Goal: Book appointment/travel/reservation

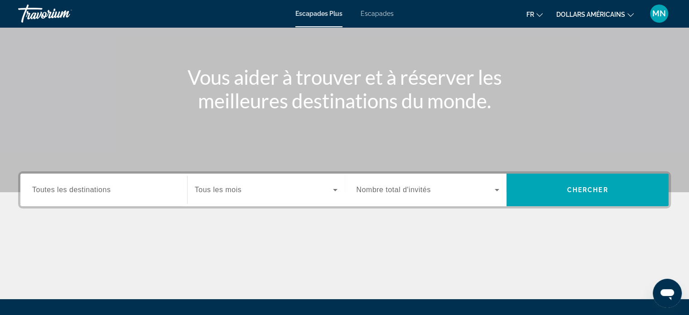
scroll to position [91, 0]
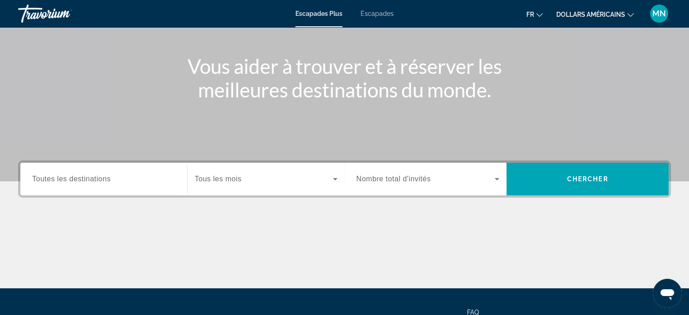
click at [364, 16] on font "Escapades" at bounding box center [376, 13] width 33 height 7
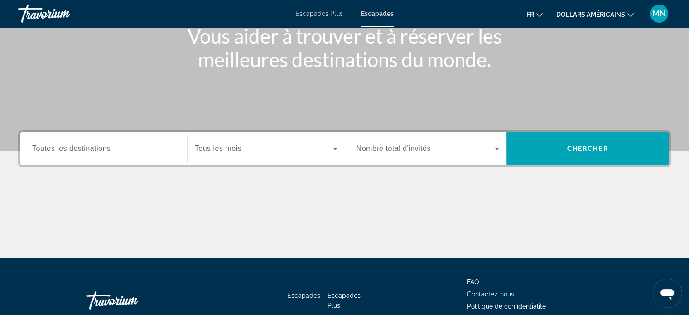
scroll to position [136, 0]
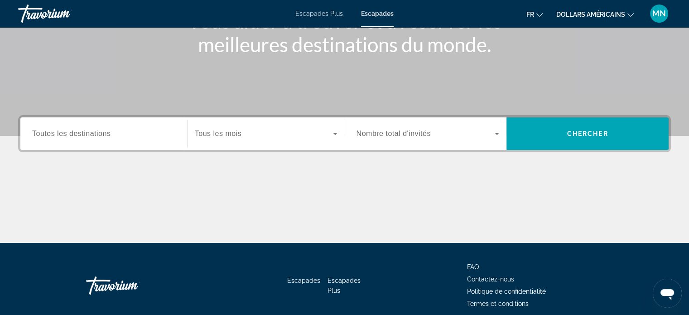
click at [86, 132] on span "Toutes les destinations" at bounding box center [71, 134] width 78 height 8
click at [86, 132] on input "Destination Toutes les destinations" at bounding box center [103, 134] width 143 height 11
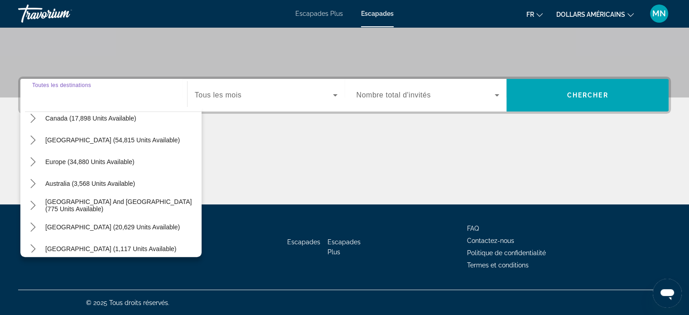
scroll to position [91, 0]
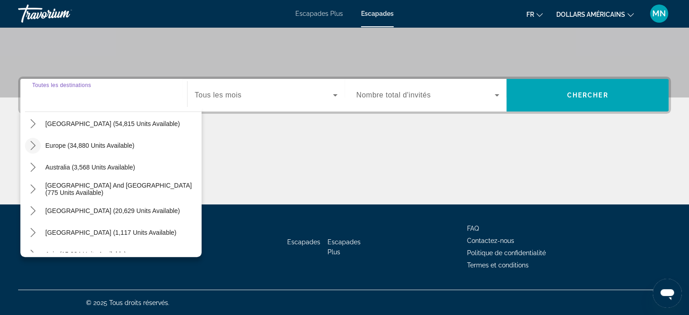
click at [31, 147] on icon "Toggle Europe (34,880 units available) submenu" at bounding box center [33, 145] width 9 height 9
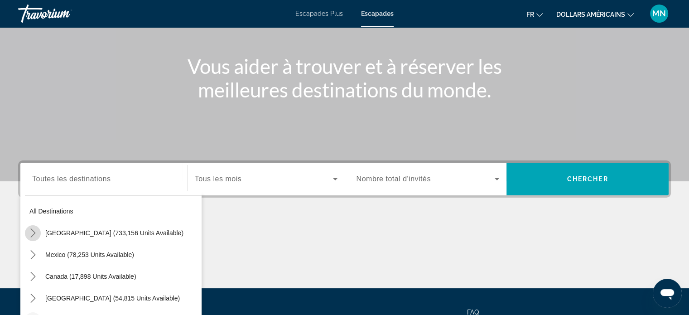
click at [33, 231] on icon "Toggle United States (733,156 units available) submenu" at bounding box center [33, 232] width 9 height 9
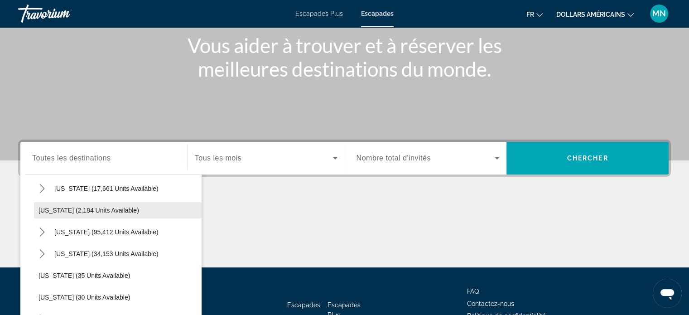
scroll to position [0, 0]
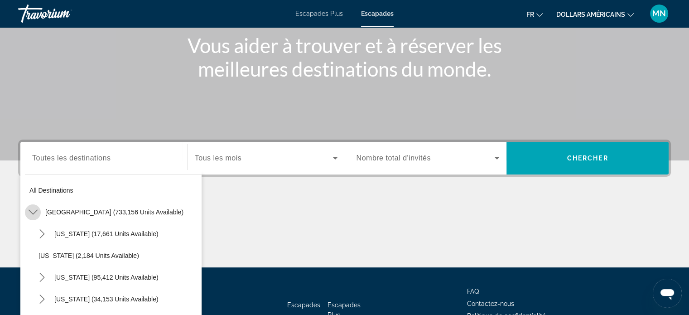
click at [31, 210] on icon "Toggle United States (733,156 units available) submenu" at bounding box center [33, 211] width 9 height 9
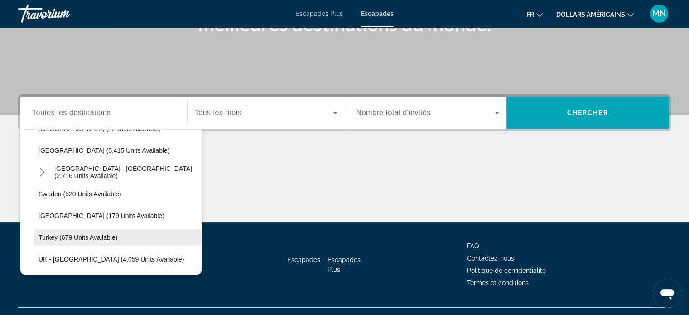
scroll to position [487, 0]
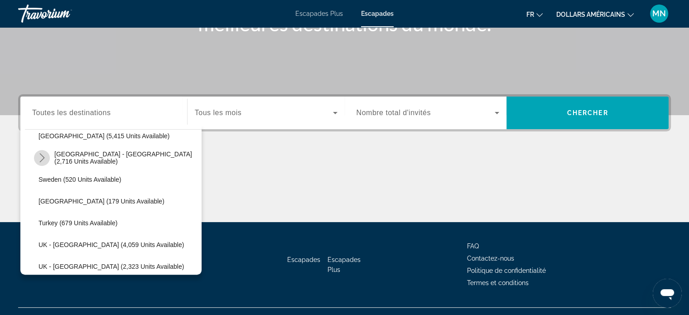
click at [34, 154] on mat-icon "Toggle Spain - Canary Islands (2,716 units available) submenu" at bounding box center [42, 158] width 16 height 16
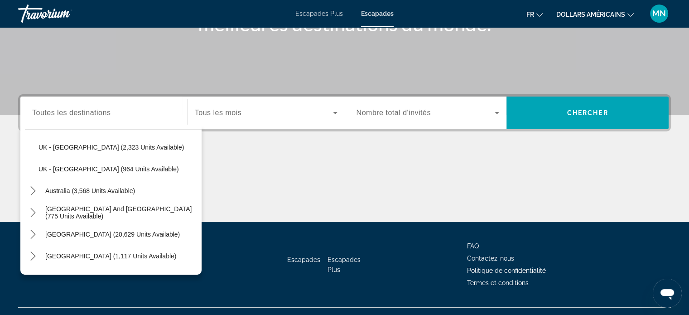
scroll to position [714, 0]
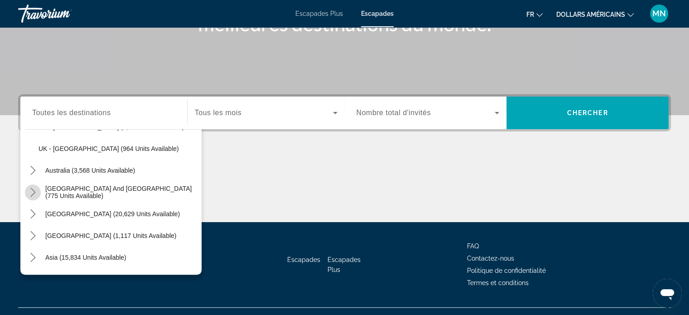
click at [34, 190] on icon "Toggle South Pacific and Oceania (775 units available) submenu" at bounding box center [33, 191] width 9 height 9
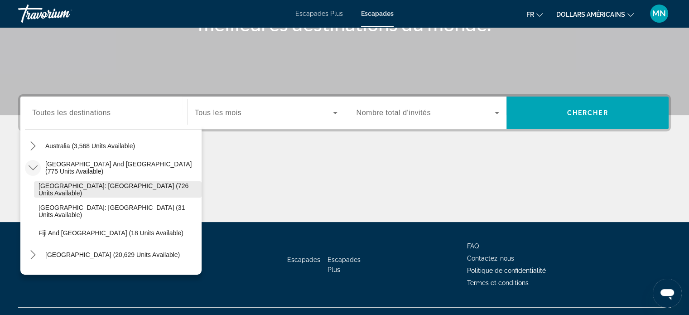
scroll to position [759, 0]
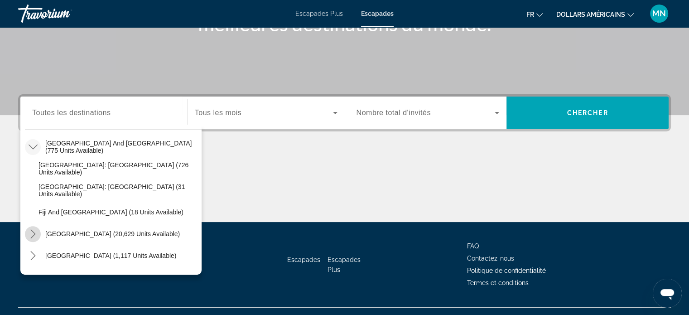
click at [33, 233] on icon "Toggle South America (20,629 units available) submenu" at bounding box center [33, 233] width 9 height 9
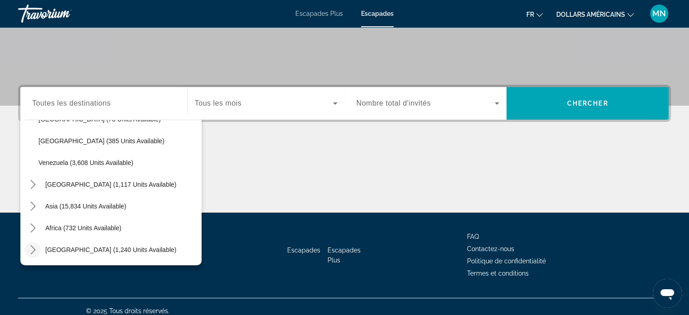
scroll to position [174, 0]
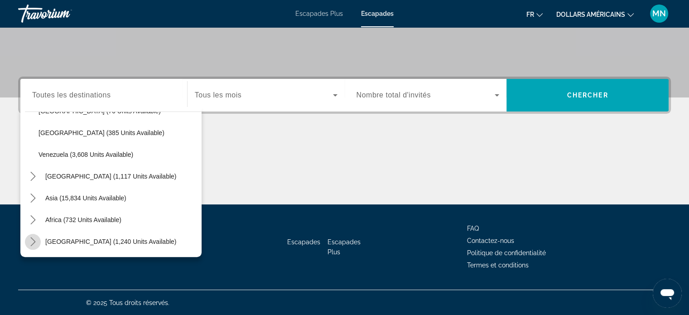
click at [34, 240] on icon "Toggle Middle East (1,240 units available) submenu" at bounding box center [32, 241] width 5 height 9
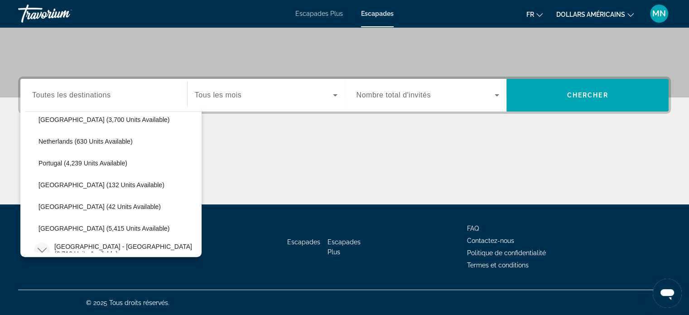
scroll to position [357, 0]
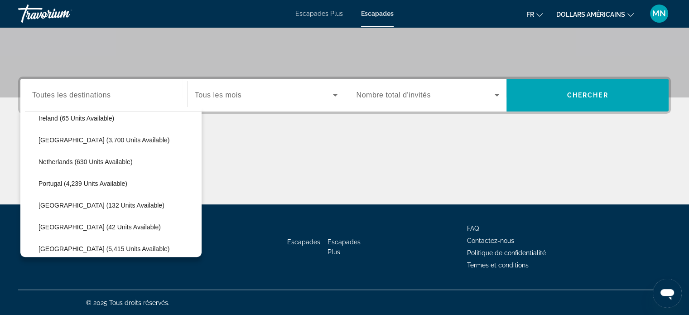
click at [234, 183] on div "Contenu principal" at bounding box center [344, 170] width 653 height 68
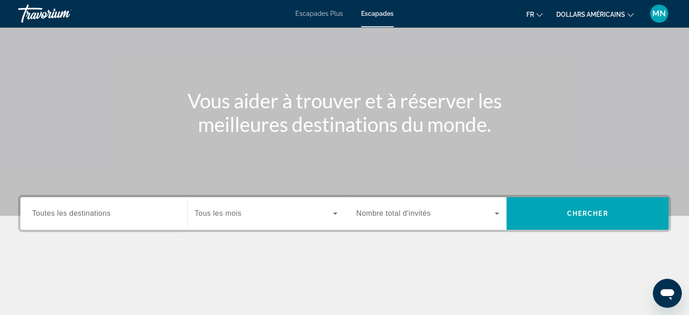
scroll to position [0, 0]
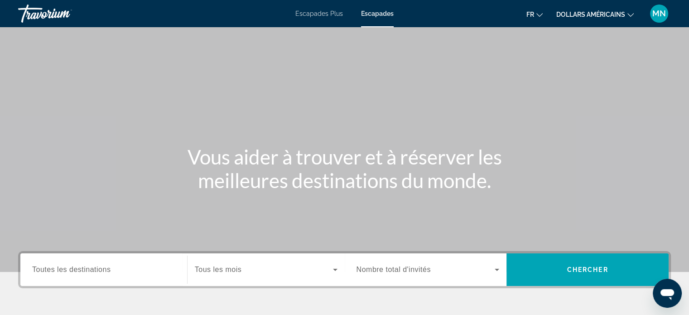
click at [96, 267] on span "Toutes les destinations" at bounding box center [71, 269] width 78 height 8
click at [96, 267] on input "Destination Toutes les destinations" at bounding box center [103, 269] width 143 height 11
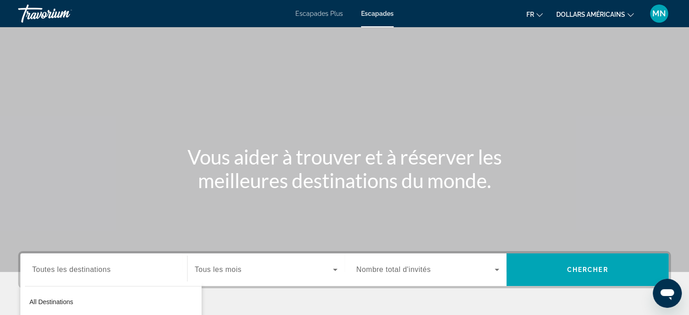
drag, startPoint x: 430, startPoint y: 110, endPoint x: 388, endPoint y: 126, distance: 45.2
click at [409, 117] on div "Contenu principal" at bounding box center [344, 136] width 689 height 272
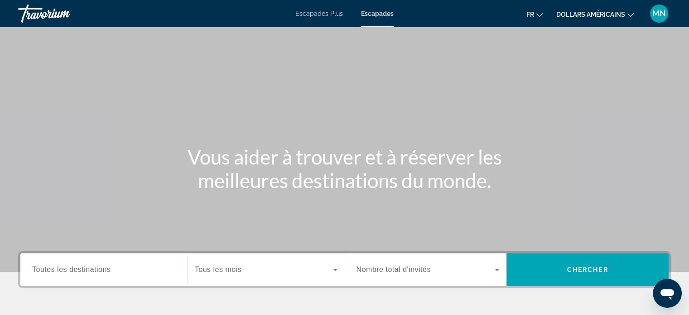
drag, startPoint x: 388, startPoint y: 126, endPoint x: 382, endPoint y: 144, distance: 19.5
click at [386, 133] on div "Contenu principal" at bounding box center [344, 136] width 689 height 272
click at [342, 226] on div "Contenu principal" at bounding box center [344, 136] width 689 height 272
click at [373, 13] on font "Escapades" at bounding box center [377, 13] width 33 height 7
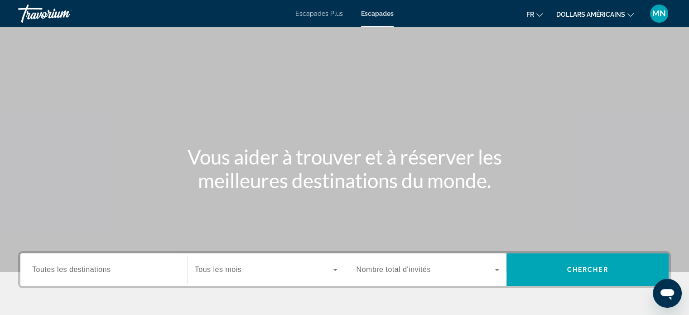
click at [308, 13] on font "Escapades Plus" at bounding box center [319, 13] width 48 height 7
drag, startPoint x: 379, startPoint y: 6, endPoint x: 379, endPoint y: 11, distance: 5.0
click at [379, 9] on div "Escapades Plus Escapades fr English Español Français Italiano Português русский…" at bounding box center [344, 14] width 689 height 24
click at [375, 12] on font "Escapades" at bounding box center [376, 13] width 33 height 7
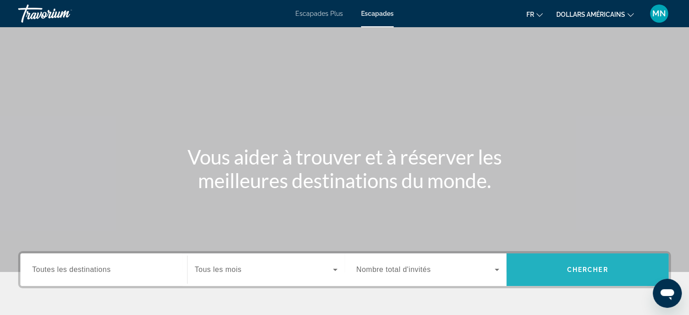
click at [543, 268] on span "Search" at bounding box center [587, 270] width 162 height 22
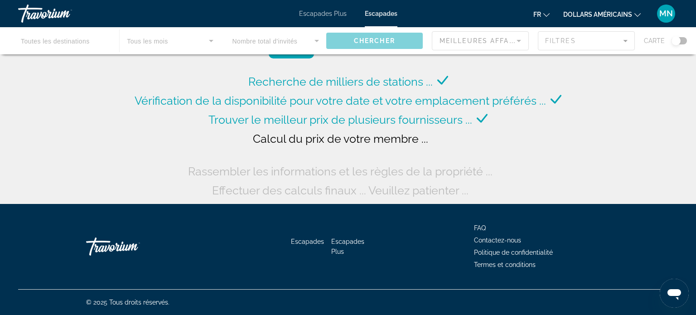
drag, startPoint x: 643, startPoint y: 36, endPoint x: 653, endPoint y: 43, distance: 12.1
click at [647, 39] on div "Contenu principal" at bounding box center [348, 40] width 696 height 27
click at [687, 41] on div "Contenu principal" at bounding box center [348, 40] width 696 height 27
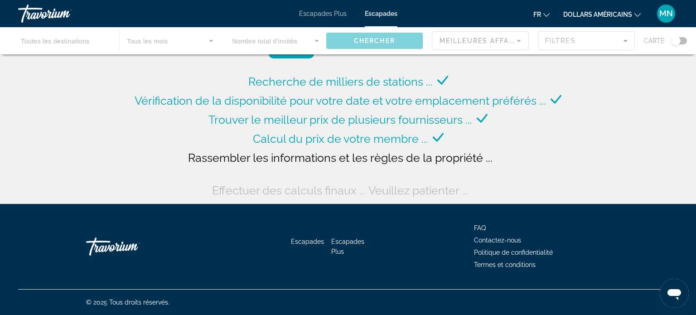
click at [684, 41] on div "Contenu principal" at bounding box center [348, 40] width 696 height 27
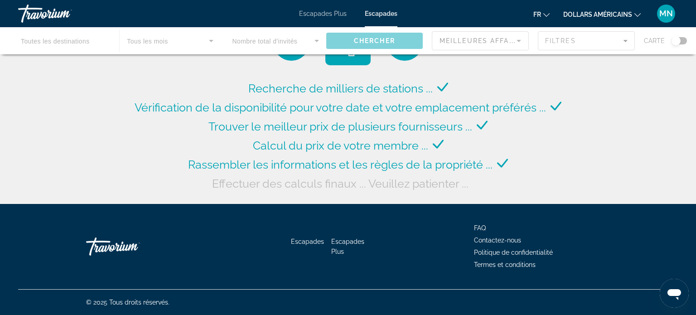
click at [684, 41] on div "Contenu principal" at bounding box center [348, 40] width 696 height 27
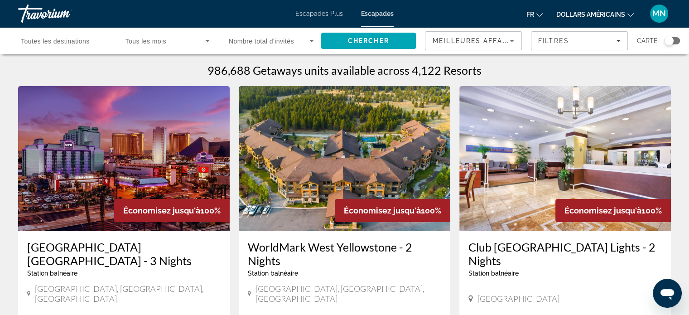
click at [677, 43] on div "Search widget" at bounding box center [671, 40] width 15 height 7
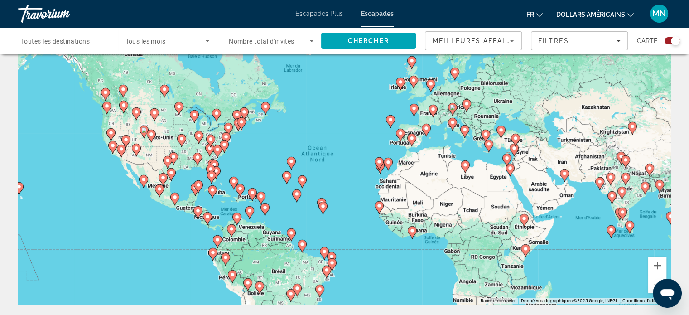
scroll to position [45, 0]
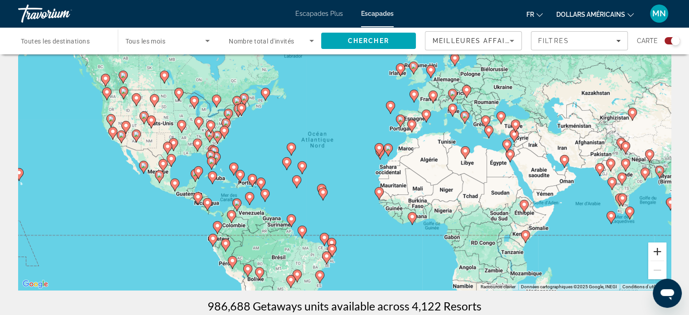
click at [658, 252] on button "Zoom avant" at bounding box center [657, 251] width 18 height 18
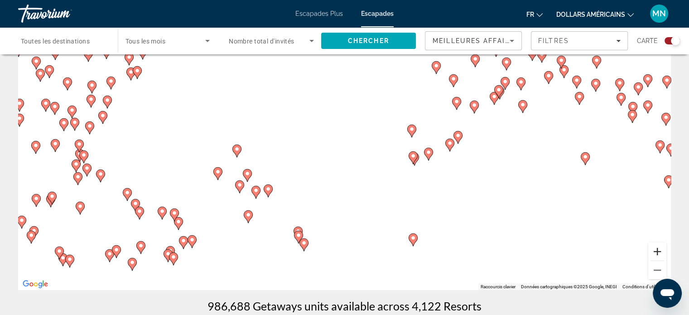
click at [658, 252] on button "Zoom avant" at bounding box center [657, 251] width 18 height 18
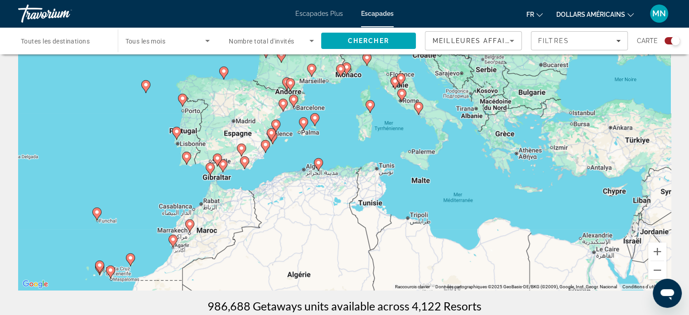
drag, startPoint x: 596, startPoint y: 228, endPoint x: 245, endPoint y: 336, distance: 366.9
click at [245, 269] on html "Passer au contenu principal Escapades Plus Escapades fr English Español Françai…" at bounding box center [344, 112] width 689 height 315
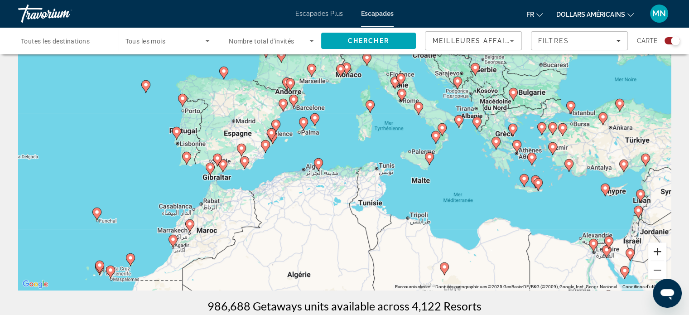
click at [657, 250] on button "Zoom avant" at bounding box center [657, 251] width 18 height 18
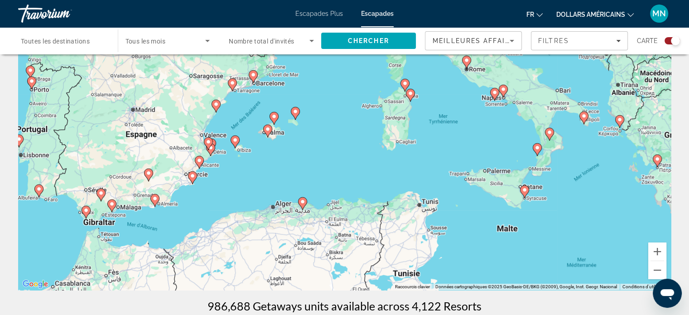
drag, startPoint x: 451, startPoint y: 225, endPoint x: 460, endPoint y: 246, distance: 23.5
click at [460, 246] on div "Pour activer le glissement avec le clavier, appuyez sur Alt+Entrée. Une fois ce…" at bounding box center [344, 154] width 653 height 272
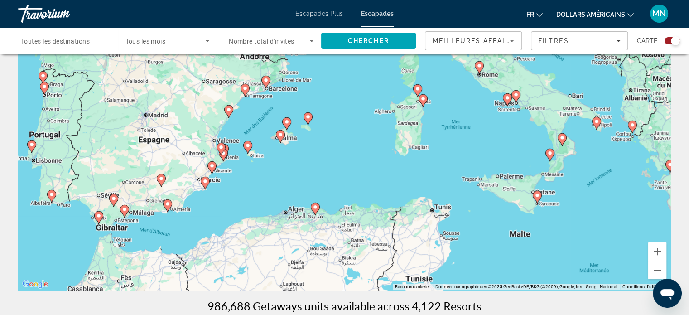
click at [256, 159] on div "Pour activer le glissement avec le clavier, appuyez sur Alt+Entrée. Une fois ce…" at bounding box center [344, 154] width 653 height 272
click at [253, 152] on div "Pour activer le glissement avec le clavier, appuyez sur Alt+Entrée. Une fois ce…" at bounding box center [344, 154] width 653 height 272
click at [249, 149] on icon "Contenu principal" at bounding box center [247, 147] width 8 height 12
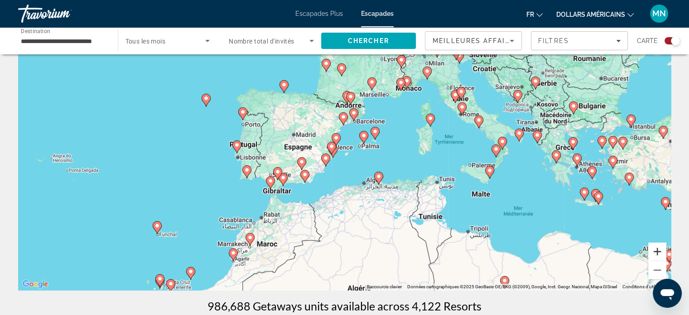
click at [652, 251] on button "Zoom avant" at bounding box center [657, 251] width 18 height 18
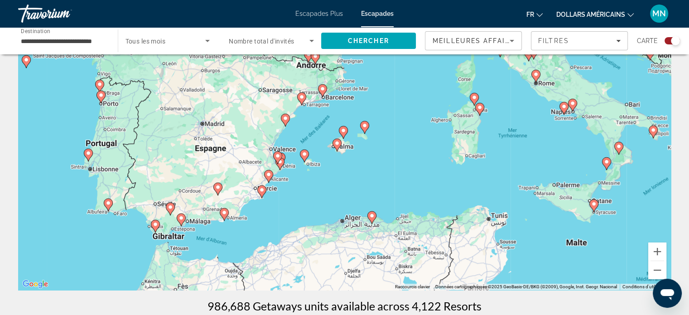
drag, startPoint x: 421, startPoint y: 184, endPoint x: 380, endPoint y: 192, distance: 42.5
click at [380, 192] on div "Pour activer le glissement avec le clavier, appuyez sur Alt+Entrée. Une fois ce…" at bounding box center [344, 154] width 653 height 272
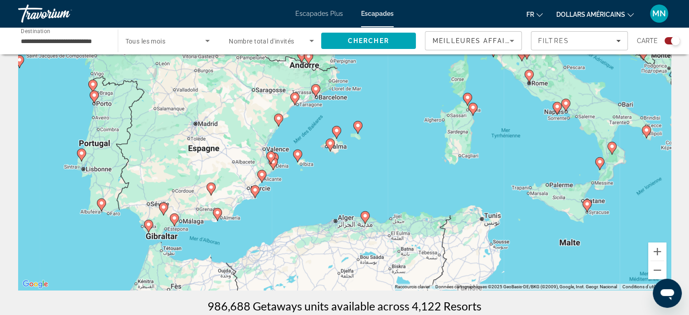
click at [299, 159] on gmp-advanced-marker "Contenu principal" at bounding box center [297, 156] width 9 height 14
type input "**********"
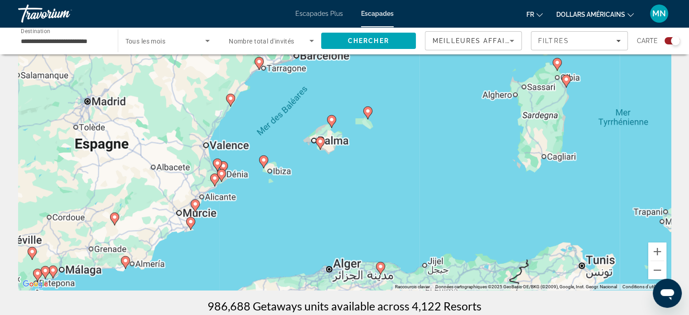
click at [299, 159] on div "Pour activer le glissement avec le clavier, appuyez sur Alt+Entrée. Une fois ce…" at bounding box center [344, 154] width 653 height 272
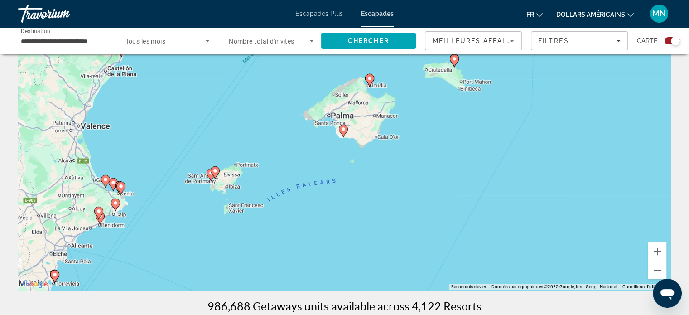
click at [230, 188] on div "Pour activer le glissement avec le clavier, appuyez sur Alt+Entrée. Une fois ce…" at bounding box center [344, 154] width 653 height 272
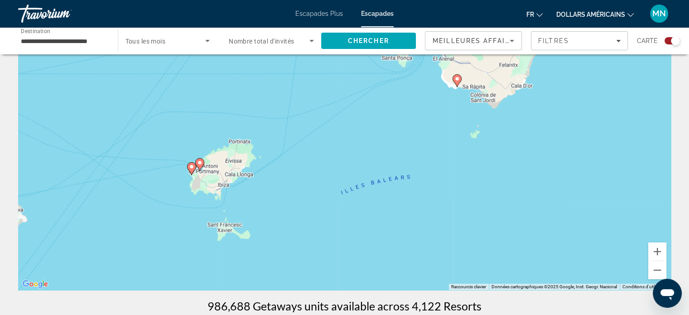
click at [219, 188] on div "Pour activer le glissement avec le clavier, appuyez sur Alt+Entrée. Une fois ce…" at bounding box center [344, 154] width 653 height 272
click at [223, 183] on div "Pour activer le glissement avec le clavier, appuyez sur Alt+Entrée. Une fois ce…" at bounding box center [344, 154] width 653 height 272
click at [224, 187] on div "Pour activer le glissement avec le clavier, appuyez sur Alt+Entrée. Une fois ce…" at bounding box center [344, 154] width 653 height 272
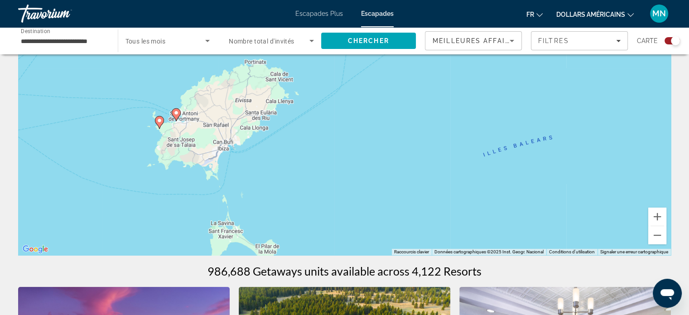
scroll to position [136, 0]
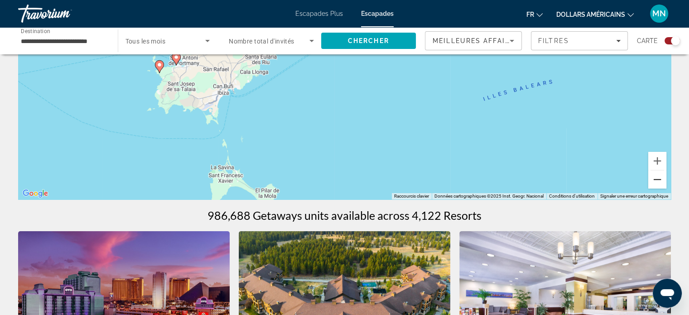
click at [653, 180] on button "Zoom arrière" at bounding box center [657, 179] width 18 height 18
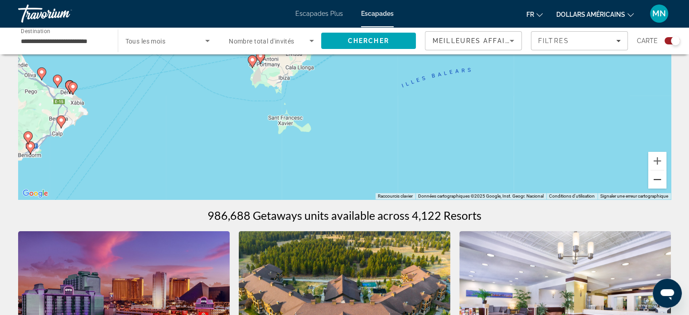
click at [652, 179] on button "Zoom arrière" at bounding box center [657, 179] width 18 height 18
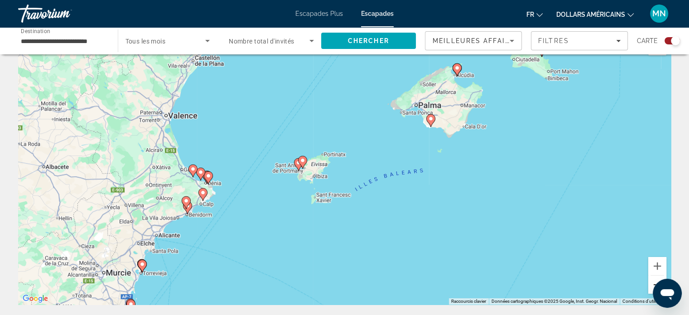
scroll to position [45, 0]
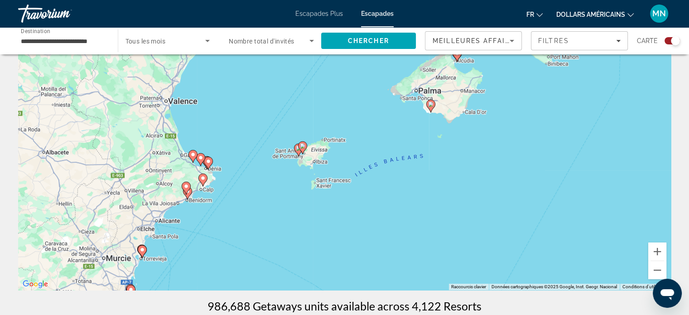
click at [300, 145] on image "Contenu principal" at bounding box center [302, 145] width 5 height 5
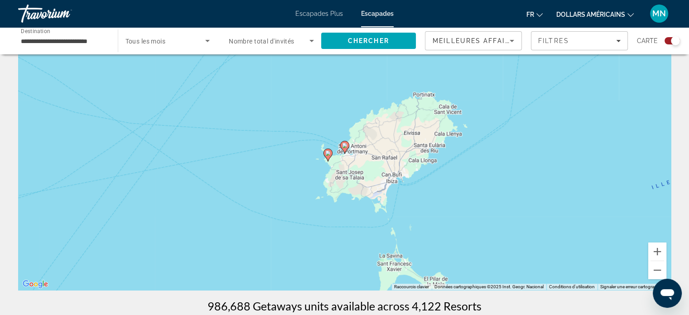
click at [325, 152] on icon "Contenu principal" at bounding box center [327, 155] width 8 height 12
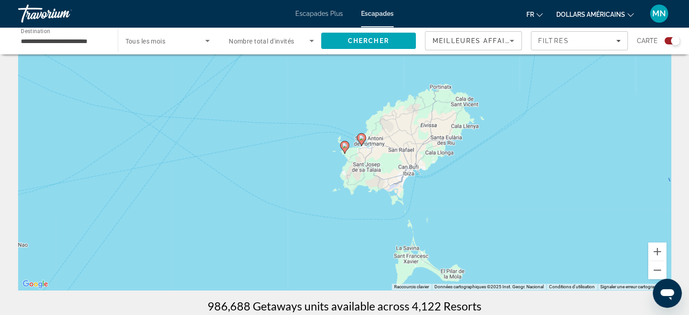
click at [346, 148] on icon "Contenu principal" at bounding box center [344, 147] width 8 height 12
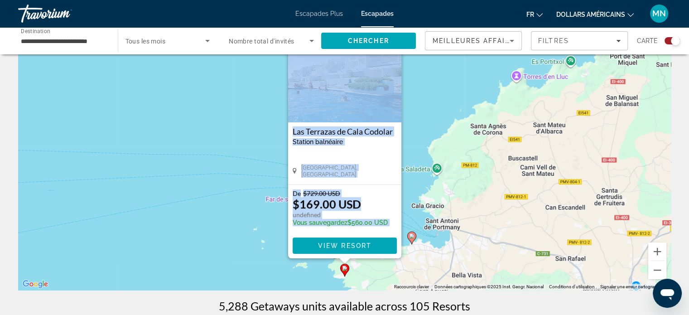
click at [231, 191] on div "Pour activer le glissement avec le clavier, appuyez sur Alt+Entrée. Une fois ce…" at bounding box center [344, 154] width 653 height 272
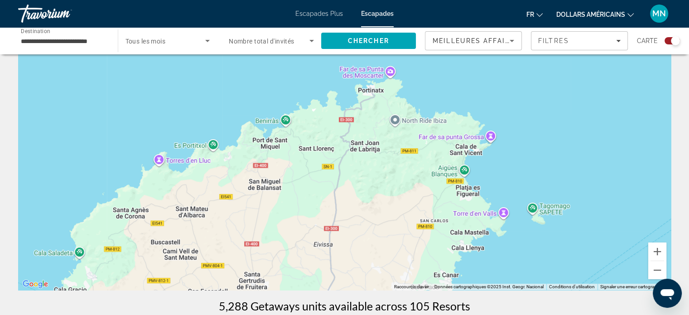
drag, startPoint x: 468, startPoint y: 202, endPoint x: 103, endPoint y: 302, distance: 378.5
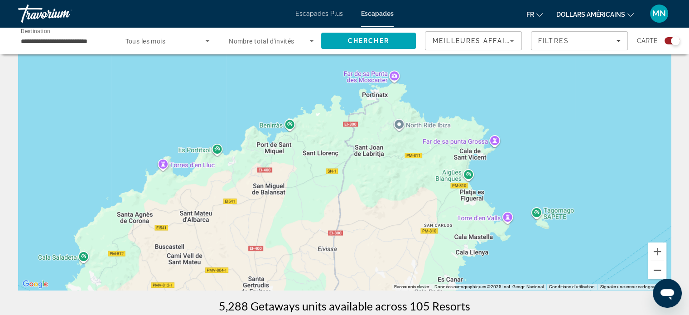
click at [660, 265] on button "Zoom arrière" at bounding box center [657, 270] width 18 height 18
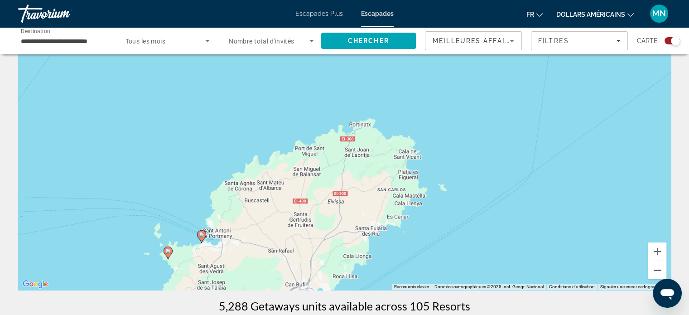
click at [660, 265] on button "Zoom arrière" at bounding box center [657, 270] width 18 height 18
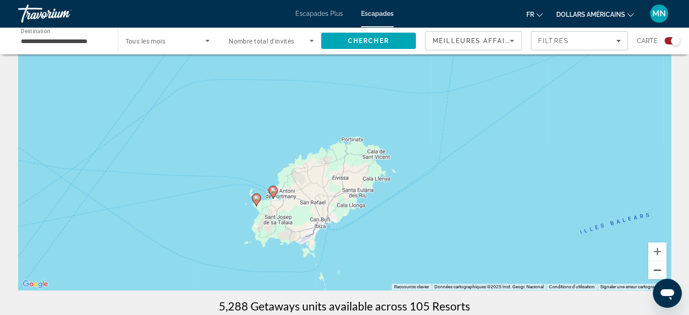
click at [660, 265] on button "Zoom arrière" at bounding box center [657, 270] width 18 height 18
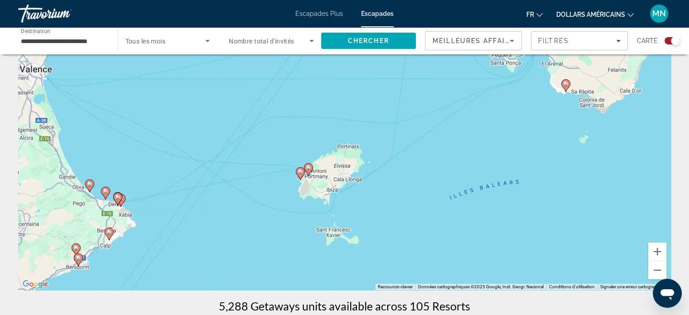
click at [336, 196] on div "Pour activer le glissement avec le clavier, appuyez sur Alt+Entrée. Une fois ce…" at bounding box center [344, 154] width 653 height 272
click at [334, 191] on div "Pour activer le glissement avec le clavier, appuyez sur Alt+Entrée. Une fois ce…" at bounding box center [344, 154] width 653 height 272
click at [662, 250] on button "Zoom avant" at bounding box center [657, 251] width 18 height 18
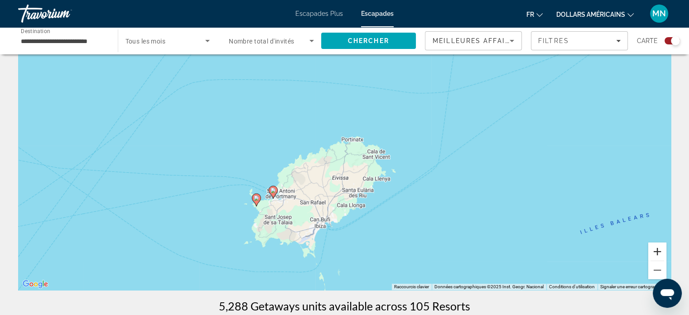
click at [662, 250] on button "Zoom avant" at bounding box center [657, 251] width 18 height 18
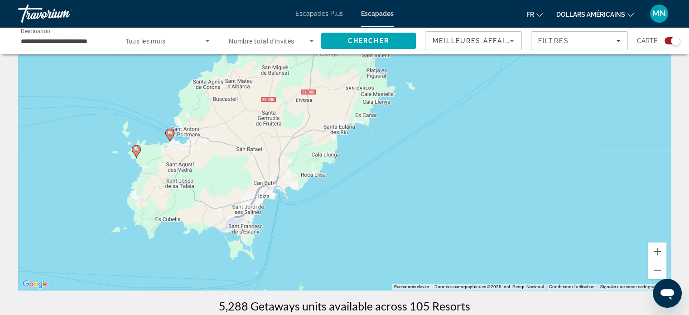
drag, startPoint x: 592, startPoint y: 240, endPoint x: 562, endPoint y: 142, distance: 103.3
click at [562, 142] on div "Pour activer le glissement avec le clavier, appuyez sur Alt+Entrée. Une fois ce…" at bounding box center [344, 154] width 653 height 272
click at [266, 201] on div "Pour activer le glissement avec le clavier, appuyez sur Alt+Entrée. Une fois ce…" at bounding box center [344, 154] width 653 height 272
click at [269, 198] on div "Pour activer le glissement avec le clavier, appuyez sur Alt+Entrée. Une fois ce…" at bounding box center [344, 154] width 653 height 272
click at [135, 150] on image "Contenu principal" at bounding box center [135, 149] width 5 height 5
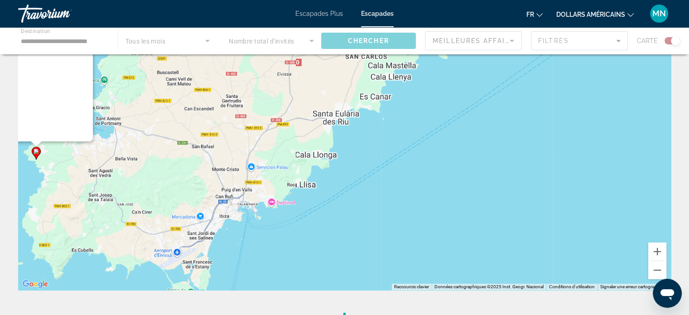
scroll to position [0, 0]
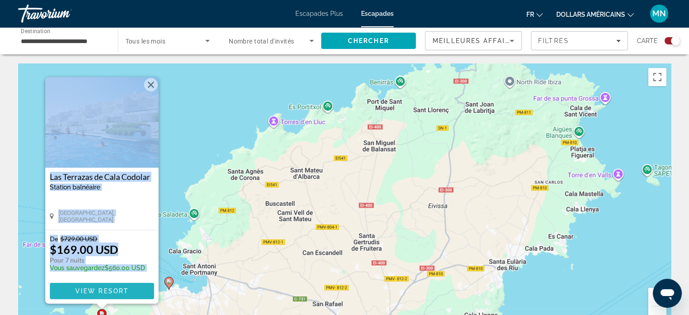
click at [114, 288] on span "View Resort" at bounding box center [101, 290] width 53 height 7
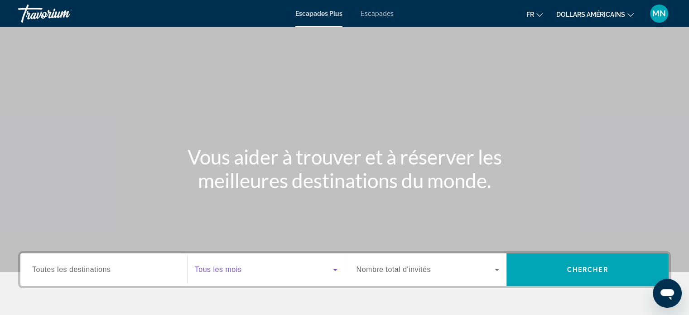
click at [250, 265] on span "Widget de recherche" at bounding box center [264, 269] width 138 height 11
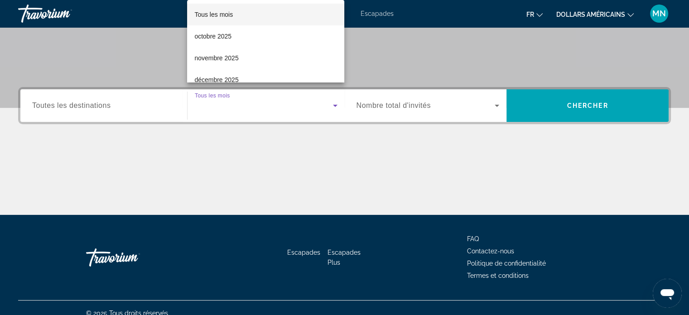
scroll to position [174, 0]
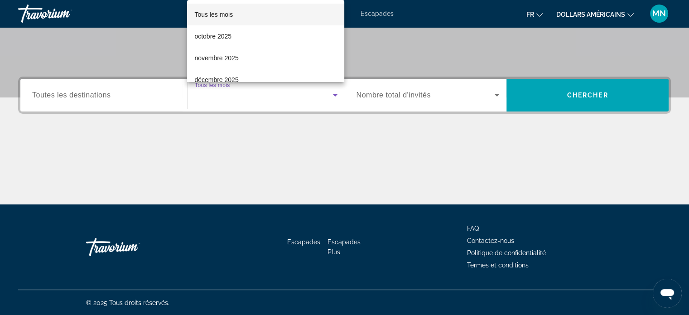
click at [234, 83] on div at bounding box center [344, 157] width 689 height 315
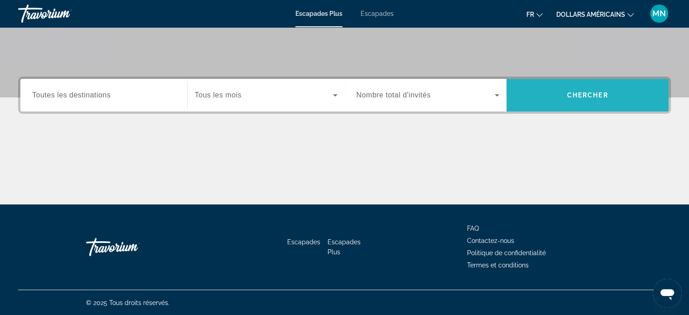
click at [584, 89] on span "Recherche" at bounding box center [587, 95] width 162 height 22
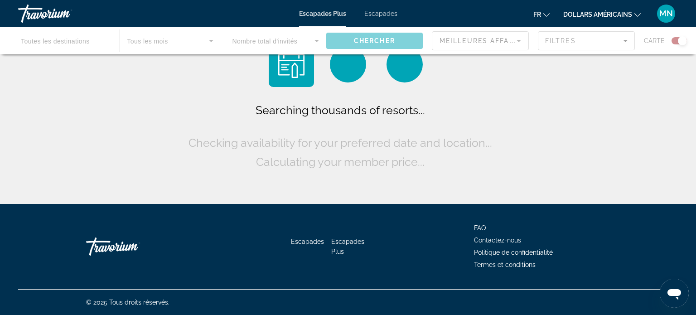
click at [659, 40] on div "Contenu principal" at bounding box center [348, 40] width 696 height 27
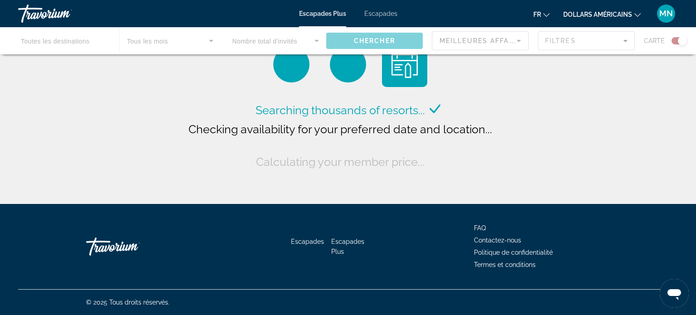
click at [680, 42] on div "Contenu principal" at bounding box center [348, 40] width 696 height 27
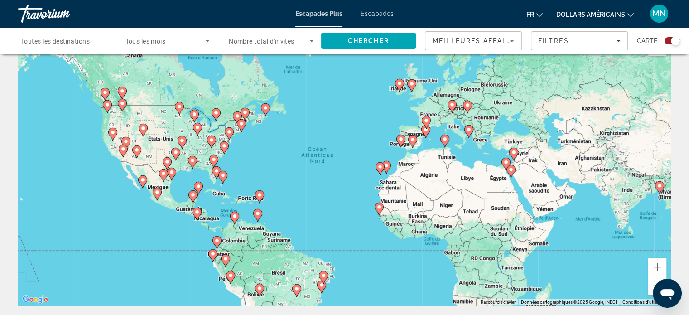
scroll to position [45, 0]
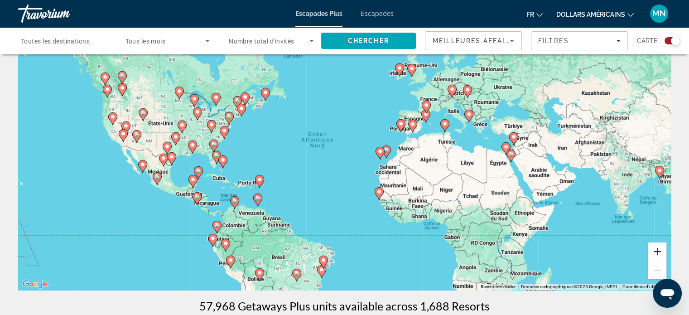
click at [658, 250] on button "Zoom avant" at bounding box center [657, 251] width 18 height 18
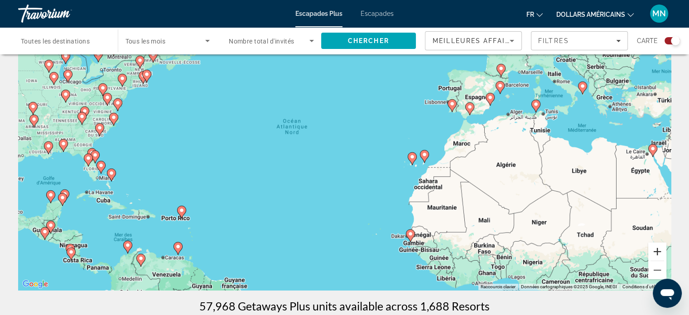
click at [658, 250] on button "Zoom avant" at bounding box center [657, 251] width 18 height 18
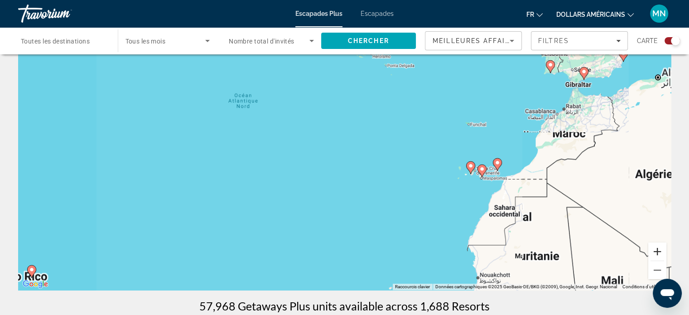
click at [658, 250] on button "Zoom avant" at bounding box center [657, 251] width 18 height 18
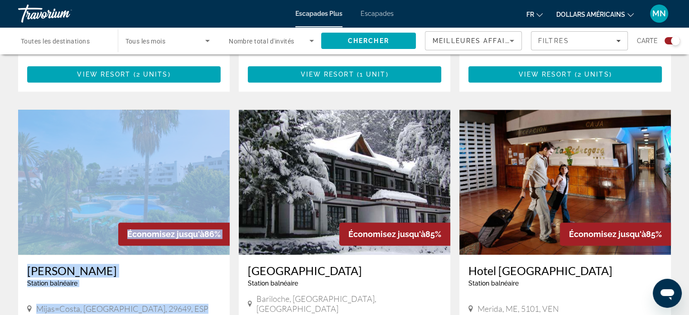
drag, startPoint x: 413, startPoint y: 258, endPoint x: 6, endPoint y: 336, distance: 414.6
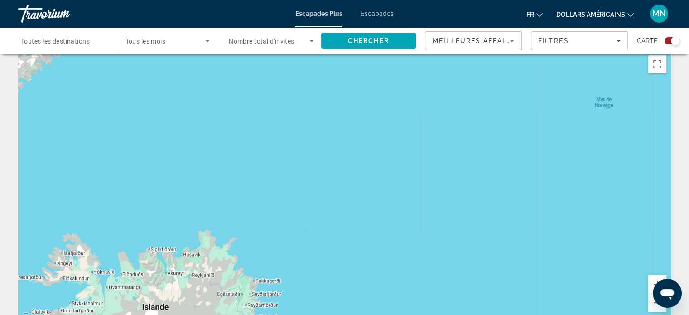
scroll to position [49, 0]
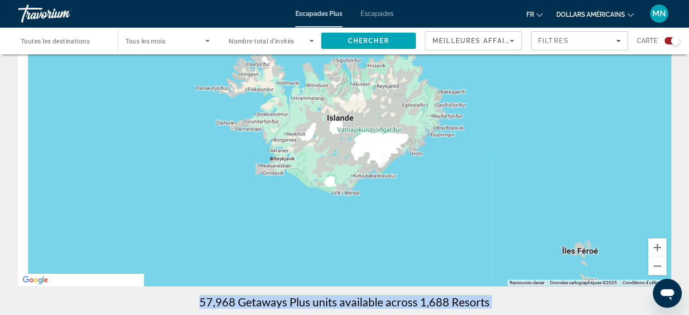
drag, startPoint x: 374, startPoint y: 222, endPoint x: 574, endPoint y: 77, distance: 247.3
click at [571, 70] on div "Contenu principal" at bounding box center [344, 150] width 653 height 272
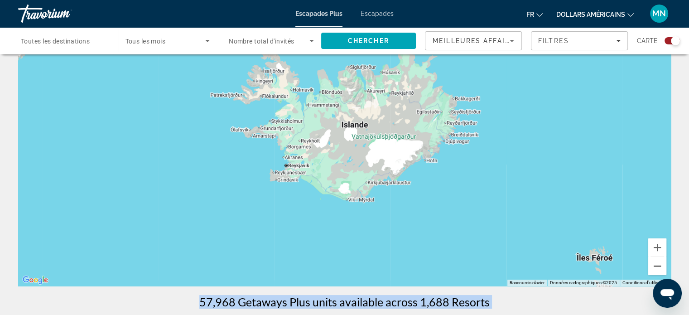
click at [656, 267] on button "Zoom arrière" at bounding box center [657, 266] width 18 height 18
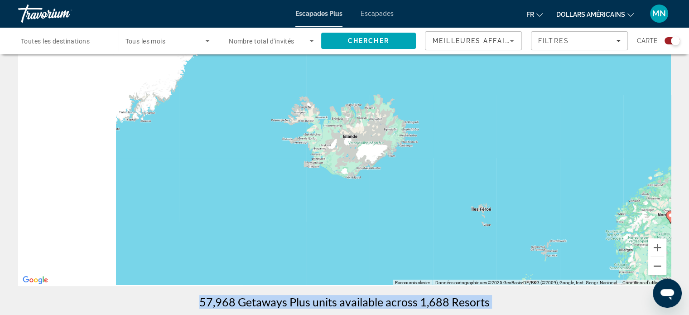
click at [656, 267] on button "Zoom arrière" at bounding box center [657, 266] width 18 height 18
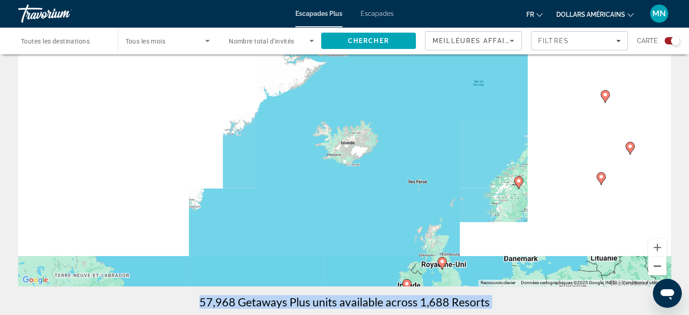
click at [656, 267] on button "Zoom arrière" at bounding box center [657, 266] width 18 height 18
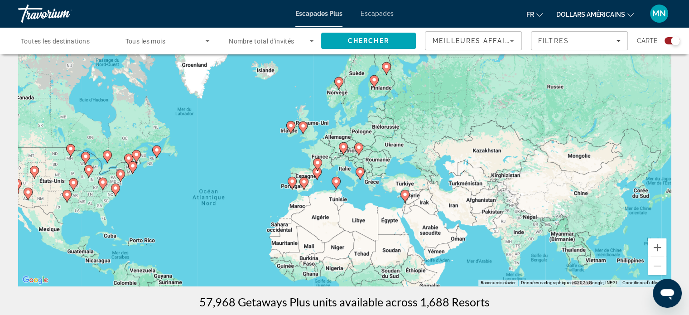
drag, startPoint x: 304, startPoint y: 219, endPoint x: 217, endPoint y: 141, distance: 116.7
click at [219, 141] on div "Pour activer le glissement avec le clavier, appuyez sur Alt+Entrée. Une fois ce…" at bounding box center [344, 150] width 653 height 272
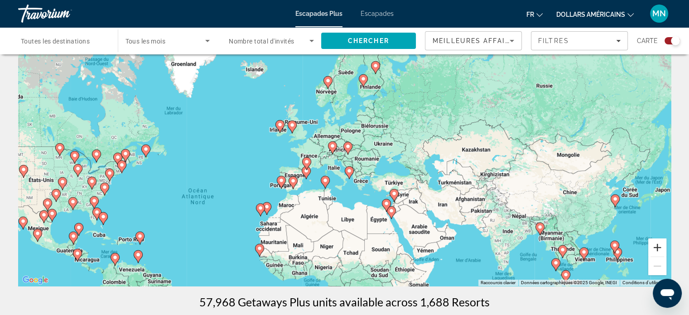
click at [654, 245] on button "Zoom avant" at bounding box center [657, 247] width 18 height 18
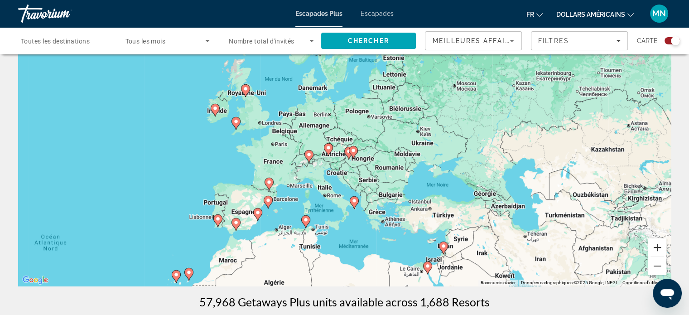
click at [654, 245] on button "Zoom avant" at bounding box center [657, 247] width 18 height 18
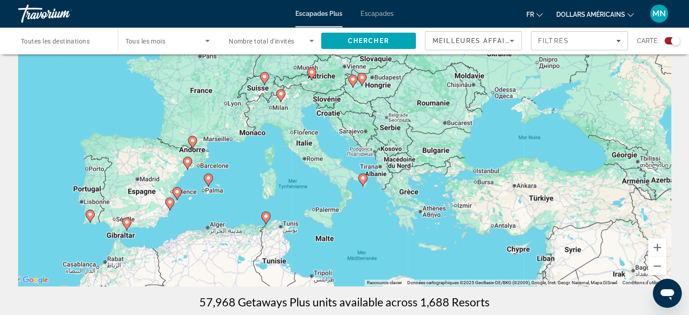
drag, startPoint x: 538, startPoint y: 244, endPoint x: 539, endPoint y: 155, distance: 88.3
click at [539, 155] on div "Pour activer le glissement avec le clavier, appuyez sur Alt+Entrée. Une fois ce…" at bounding box center [344, 150] width 653 height 272
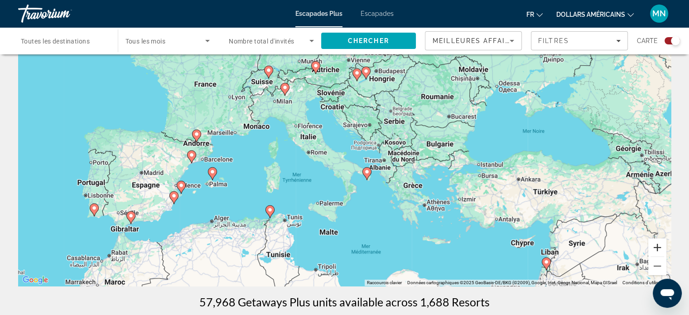
click at [657, 250] on button "Zoom avant" at bounding box center [657, 247] width 18 height 18
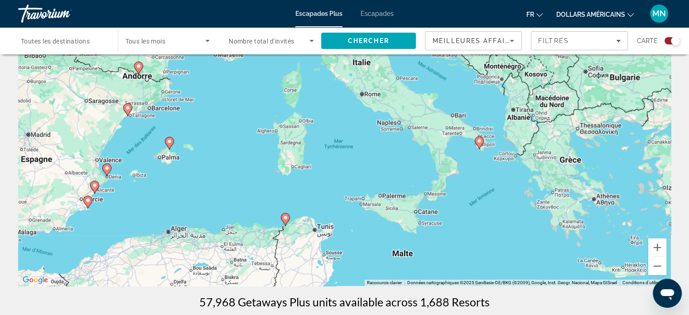
drag, startPoint x: 527, startPoint y: 237, endPoint x: 629, endPoint y: 179, distance: 117.5
click at [628, 177] on div "Pour activer le glissement avec le clavier, appuyez sur Alt+Entrée. Une fois ce…" at bounding box center [344, 150] width 653 height 272
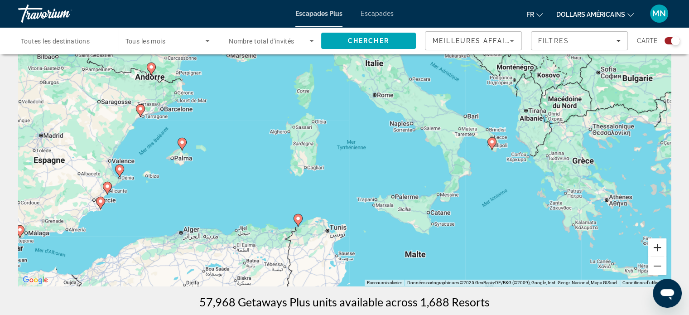
click at [658, 246] on button "Zoom avant" at bounding box center [657, 247] width 18 height 18
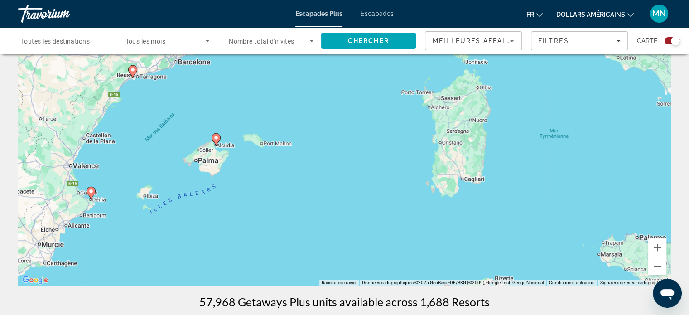
drag, startPoint x: 246, startPoint y: 222, endPoint x: 443, endPoint y: 215, distance: 197.1
click at [443, 215] on div "Pour activer le glissement avec le clavier, appuyez sur Alt+Entrée. Une fois ce…" at bounding box center [344, 150] width 653 height 272
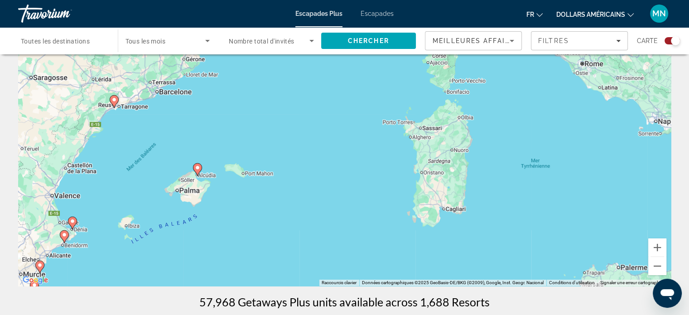
drag, startPoint x: 446, startPoint y: 218, endPoint x: 434, endPoint y: 259, distance: 43.3
click at [427, 249] on div "Pour activer le glissement avec le clavier, appuyez sur Alt+Entrée. Une fois ce…" at bounding box center [344, 150] width 653 height 272
click at [661, 245] on button "Zoom avant" at bounding box center [657, 247] width 18 height 18
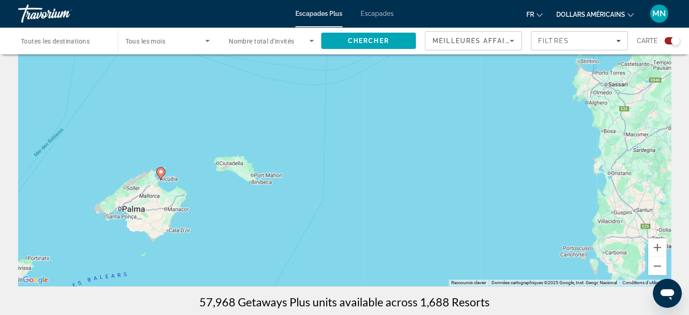
drag, startPoint x: 335, startPoint y: 216, endPoint x: 446, endPoint y: 192, distance: 113.5
click at [446, 192] on div "Pour activer le glissement avec le clavier, appuyez sur Alt+Entrée. Une fois ce…" at bounding box center [344, 150] width 653 height 272
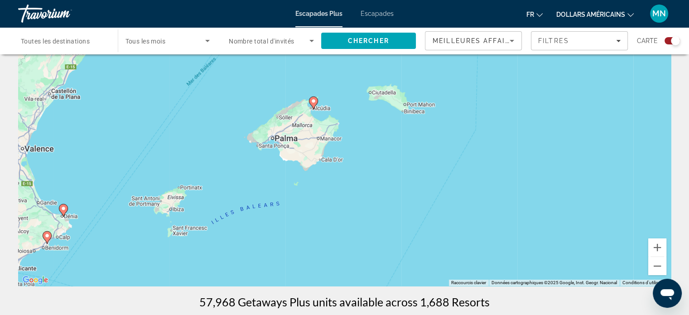
drag, startPoint x: 442, startPoint y: 193, endPoint x: 590, endPoint y: 130, distance: 161.3
click at [592, 127] on div "Pour activer le glissement avec le clavier, appuyez sur Alt+Entrée. Une fois ce…" at bounding box center [344, 150] width 653 height 272
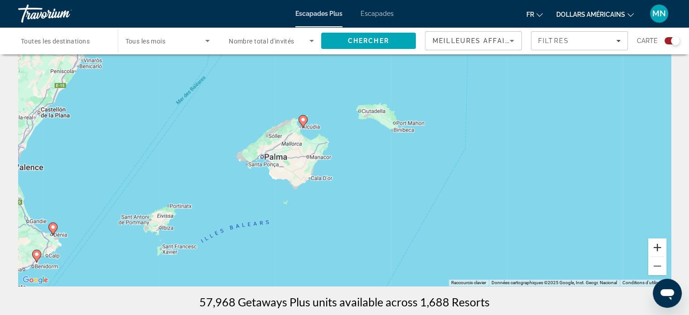
click at [659, 244] on button "Zoom avant" at bounding box center [657, 247] width 18 height 18
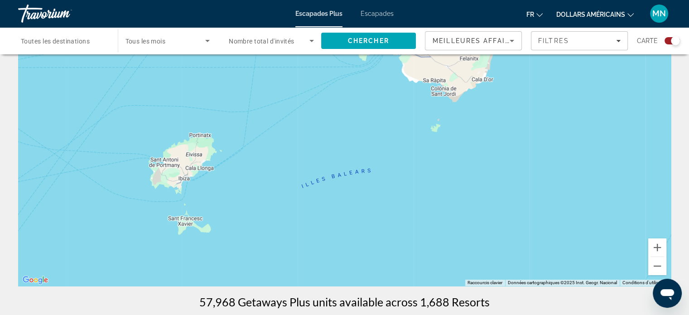
drag, startPoint x: 487, startPoint y: 247, endPoint x: 694, endPoint y: 124, distance: 240.8
click at [689, 123] on html "Passer au contenu principal Escapades Plus Escapades fr English Español Françai…" at bounding box center [344, 108] width 689 height 315
click at [657, 247] on button "Zoom avant" at bounding box center [657, 247] width 18 height 18
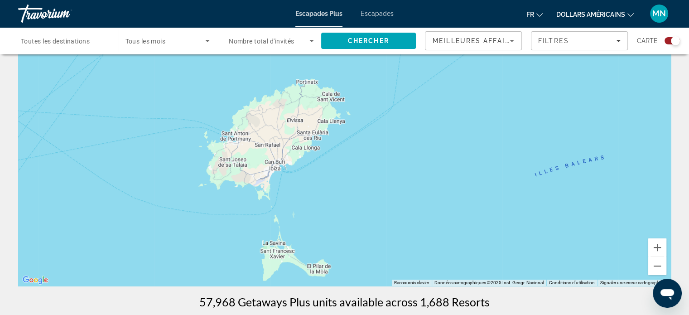
drag, startPoint x: 70, startPoint y: 222, endPoint x: 326, endPoint y: 183, distance: 258.9
click at [326, 183] on div "Contenu principal" at bounding box center [344, 150] width 653 height 272
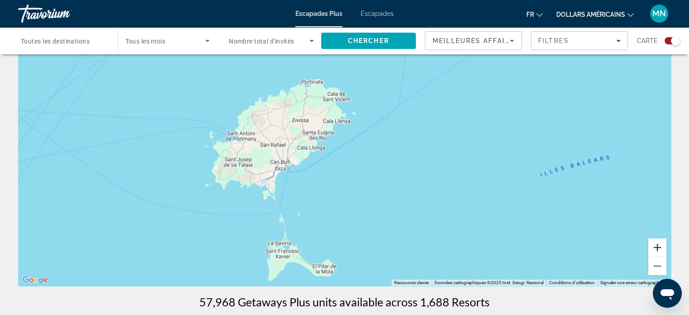
click at [662, 248] on button "Zoom avant" at bounding box center [657, 247] width 18 height 18
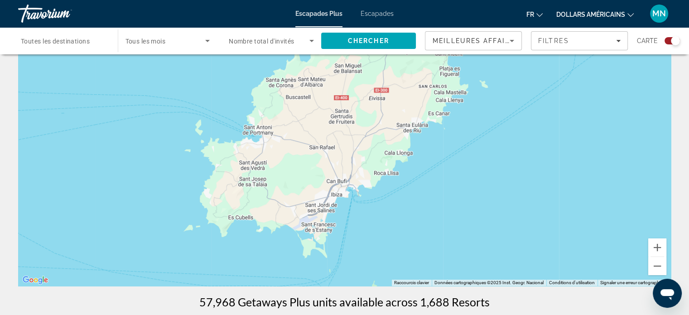
drag, startPoint x: 329, startPoint y: 244, endPoint x: 458, endPoint y: 257, distance: 129.3
click at [458, 257] on div "Contenu principal" at bounding box center [344, 150] width 653 height 272
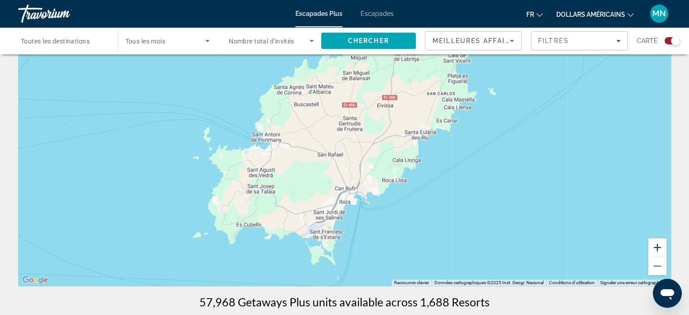
click at [654, 251] on button "Zoom avant" at bounding box center [657, 247] width 18 height 18
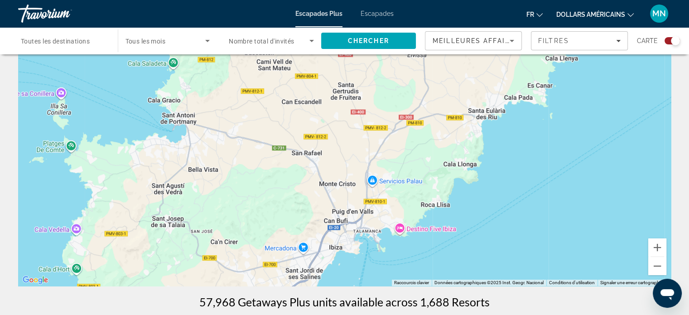
drag, startPoint x: 518, startPoint y: 237, endPoint x: 510, endPoint y: 230, distance: 10.2
click at [510, 230] on div "Contenu principal" at bounding box center [344, 150] width 653 height 272
click at [659, 264] on button "Zoom arrière" at bounding box center [657, 266] width 18 height 18
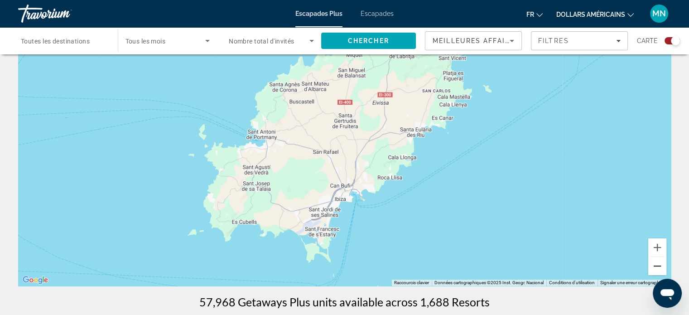
click at [659, 264] on button "Zoom arrière" at bounding box center [657, 266] width 18 height 18
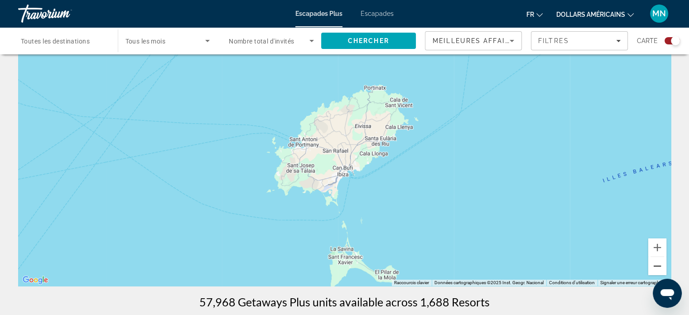
click at [659, 264] on button "Zoom arrière" at bounding box center [657, 266] width 18 height 18
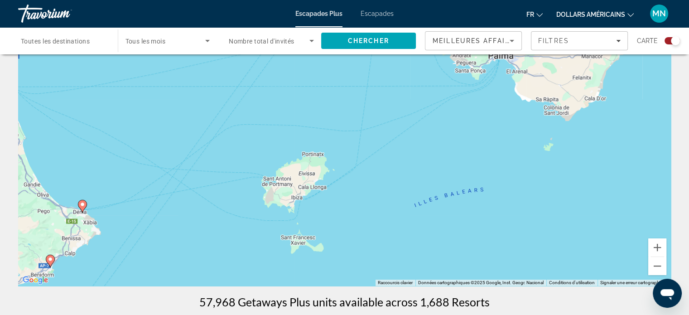
drag, startPoint x: 415, startPoint y: 226, endPoint x: 366, endPoint y: 263, distance: 60.5
click at [366, 263] on div "Pour activer le glissement avec le clavier, appuyez sur Alt+Entrée. Une fois ce…" at bounding box center [344, 150] width 653 height 272
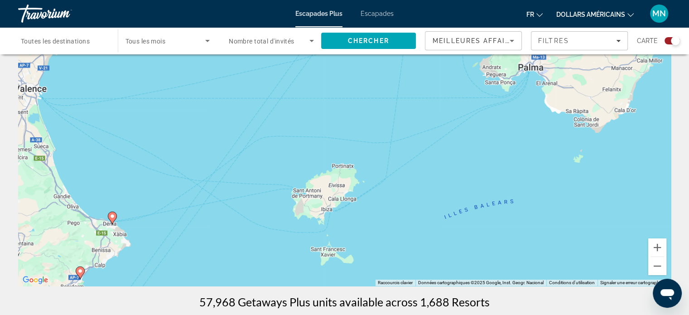
drag, startPoint x: 470, startPoint y: 145, endPoint x: 502, endPoint y: 157, distance: 33.8
click at [502, 157] on div "Pour activer le glissement avec le clavier, appuyez sur Alt+Entrée. Une fois ce…" at bounding box center [344, 150] width 653 height 272
click at [324, 213] on div "Pour activer le glissement avec le clavier, appuyez sur Alt+Entrée. Une fois ce…" at bounding box center [344, 150] width 653 height 272
click at [321, 209] on div "Pour activer le glissement avec le clavier, appuyez sur Alt+Entrée. Une fois ce…" at bounding box center [344, 150] width 653 height 272
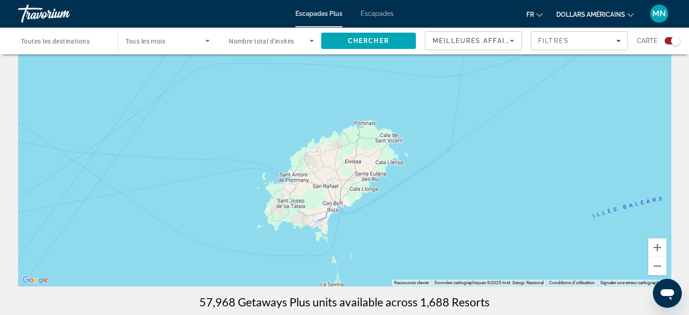
click at [312, 164] on div "Pour activer le glissement avec le clavier, appuyez sur Alt+Entrée. Une fois ce…" at bounding box center [344, 150] width 653 height 272
drag, startPoint x: 294, startPoint y: 157, endPoint x: 282, endPoint y: 172, distance: 18.7
click at [291, 161] on div "Pour activer le glissement avec le clavier, appuyez sur Alt+Entrée. Une fois ce…" at bounding box center [344, 150] width 653 height 272
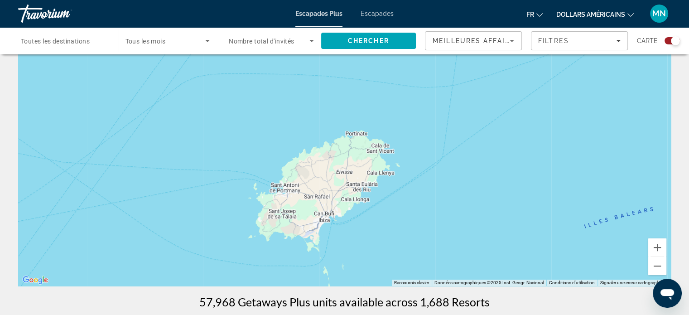
click at [266, 192] on div "Pour activer le glissement avec le clavier, appuyez sur Alt+Entrée. Une fois ce…" at bounding box center [344, 150] width 653 height 272
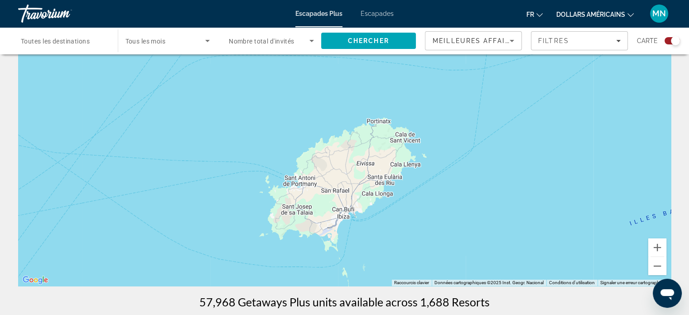
drag, startPoint x: 266, startPoint y: 192, endPoint x: 270, endPoint y: 197, distance: 6.8
click at [270, 197] on div "Pour activer le glissement avec le clavier, appuyez sur Alt+Entrée. Une fois ce…" at bounding box center [344, 150] width 653 height 272
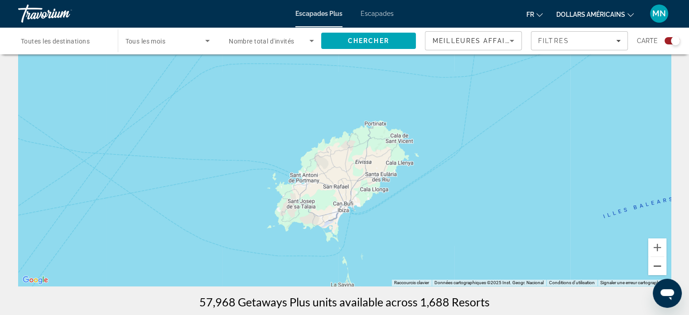
click at [653, 262] on button "Zoom arrière" at bounding box center [657, 266] width 18 height 18
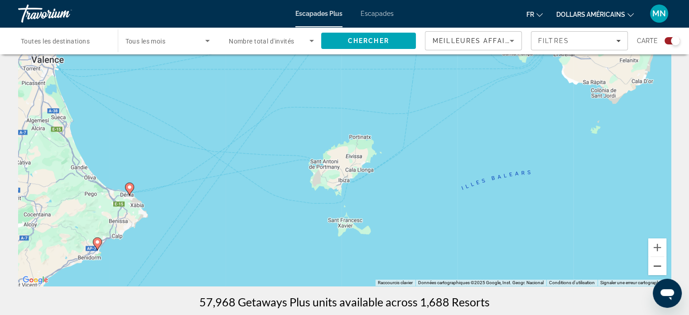
click at [653, 262] on button "Zoom arrière" at bounding box center [657, 266] width 18 height 18
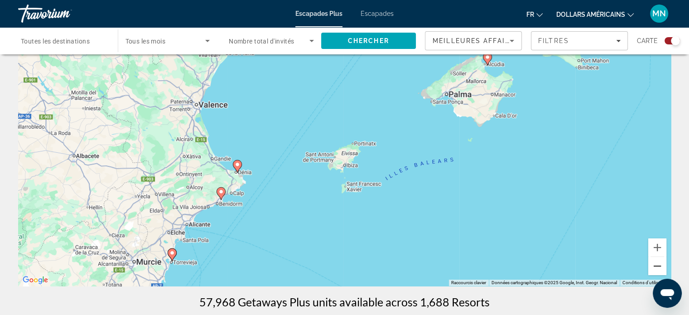
click at [652, 261] on button "Zoom arrière" at bounding box center [657, 266] width 18 height 18
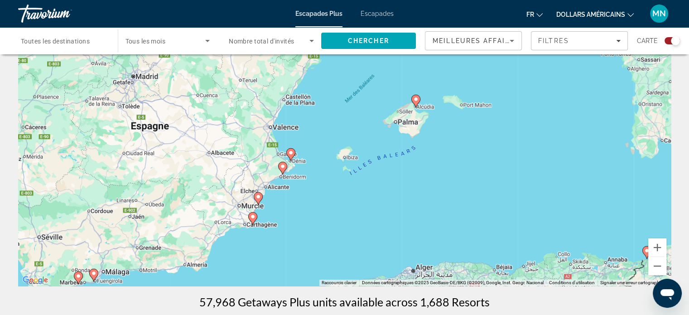
click at [344, 154] on div "Pour activer le glissement avec le clavier, appuyez sur Alt+Entrée. Une fois ce…" at bounding box center [344, 150] width 653 height 272
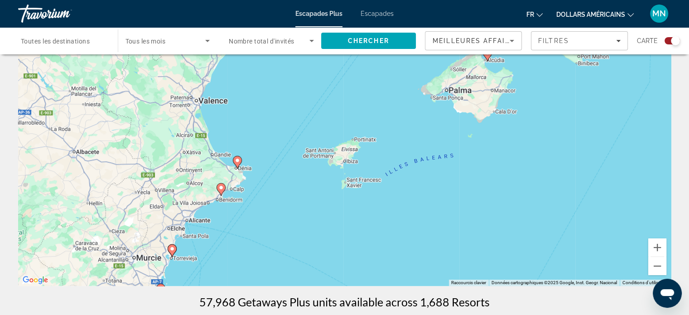
click at [336, 168] on div "Pour activer le glissement avec le clavier, appuyez sur Alt+Entrée. Une fois ce…" at bounding box center [344, 150] width 653 height 272
click at [656, 245] on button "Zoom avant" at bounding box center [657, 247] width 18 height 18
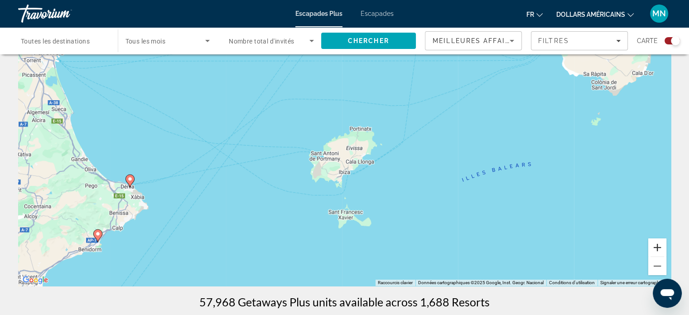
click at [654, 244] on button "Zoom avant" at bounding box center [657, 247] width 18 height 18
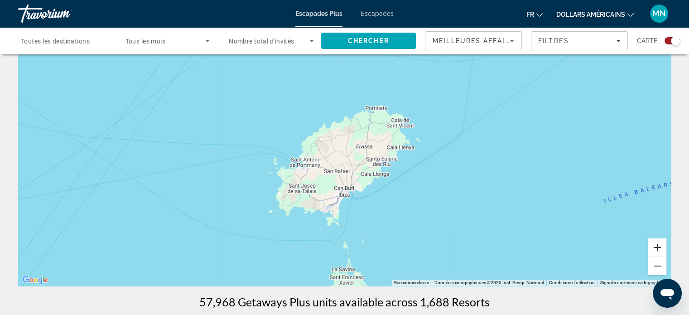
click at [654, 244] on button "Zoom avant" at bounding box center [657, 247] width 18 height 18
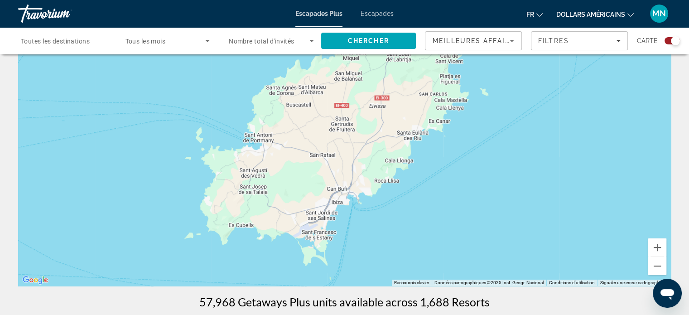
drag, startPoint x: 592, startPoint y: 231, endPoint x: 583, endPoint y: 197, distance: 34.3
click at [585, 194] on div "Contenu principal" at bounding box center [344, 150] width 653 height 272
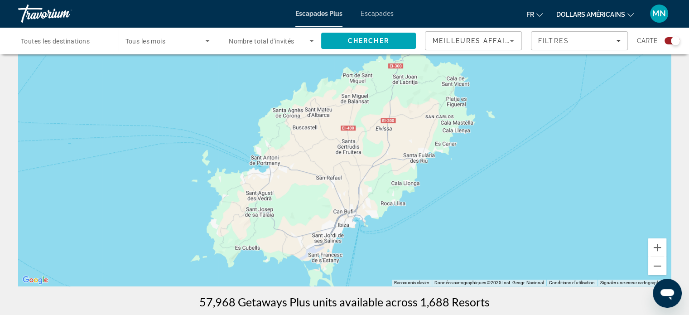
drag, startPoint x: 588, startPoint y: 216, endPoint x: 603, endPoint y: 235, distance: 24.2
click at [601, 233] on div "Contenu principal" at bounding box center [344, 150] width 653 height 272
click at [657, 262] on button "Zoom arrière" at bounding box center [657, 266] width 18 height 18
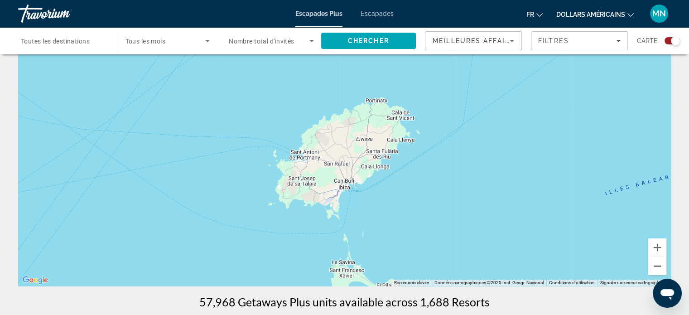
click at [657, 262] on button "Zoom arrière" at bounding box center [657, 266] width 18 height 18
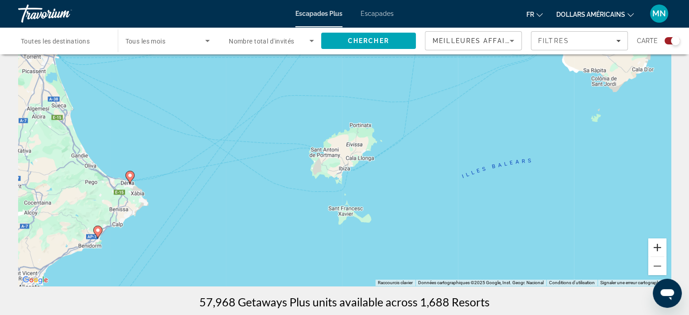
click at [655, 250] on button "Zoom avant" at bounding box center [657, 247] width 18 height 18
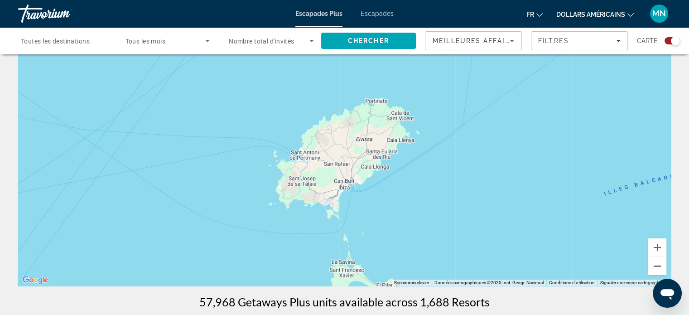
click at [651, 269] on button "Zoom arrière" at bounding box center [657, 266] width 18 height 18
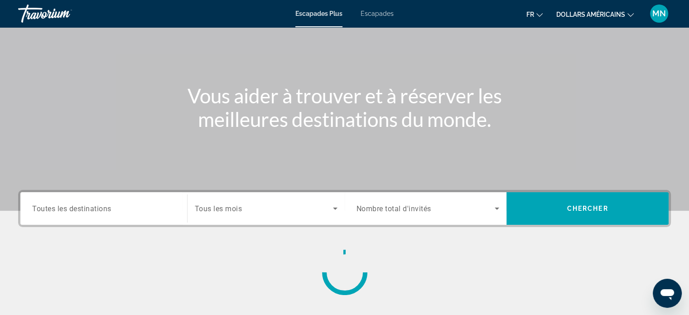
scroll to position [45, 0]
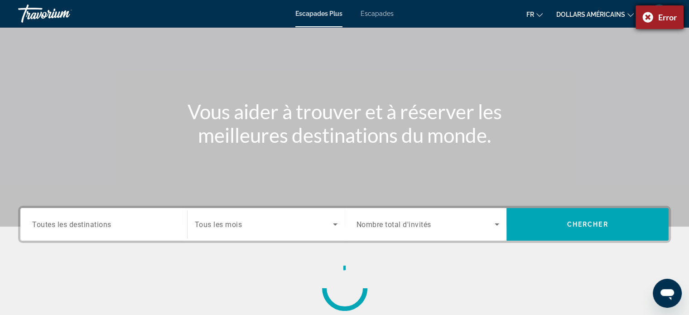
click at [643, 18] on div "Error" at bounding box center [659, 17] width 48 height 24
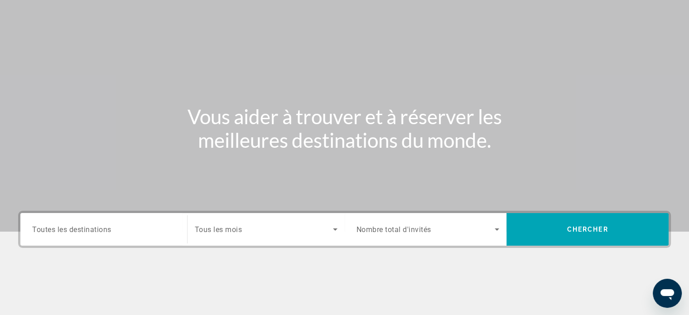
scroll to position [0, 0]
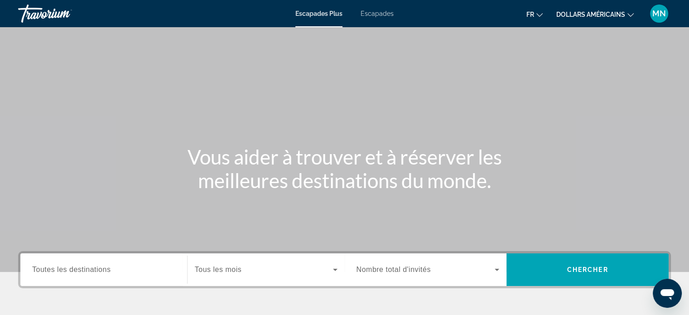
click at [501, 101] on div "Contenu principal" at bounding box center [344, 136] width 689 height 272
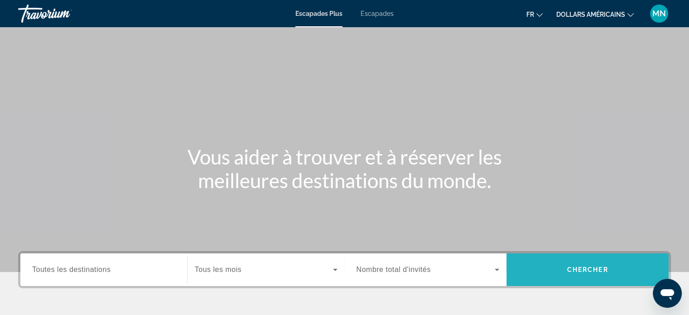
click at [585, 271] on span "Chercher" at bounding box center [587, 269] width 41 height 7
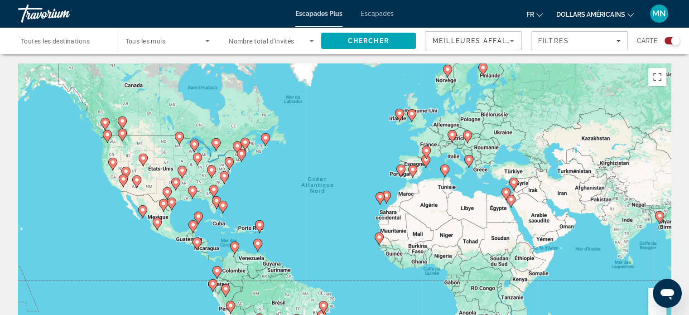
scroll to position [45, 0]
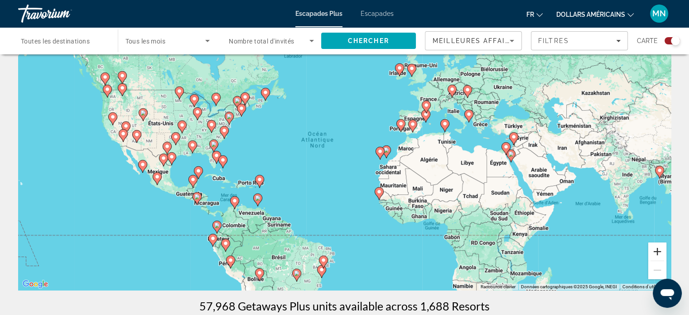
click at [658, 247] on button "Zoom avant" at bounding box center [657, 251] width 18 height 18
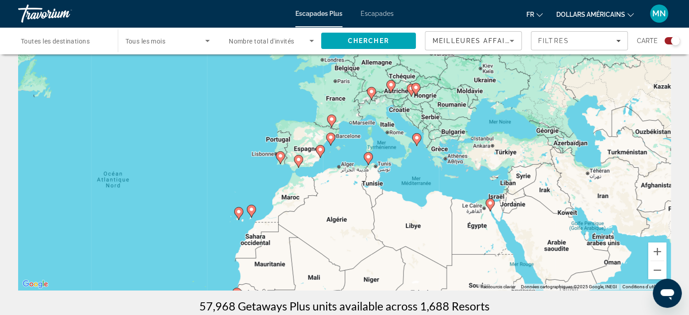
drag, startPoint x: 562, startPoint y: 256, endPoint x: 404, endPoint y: 314, distance: 168.5
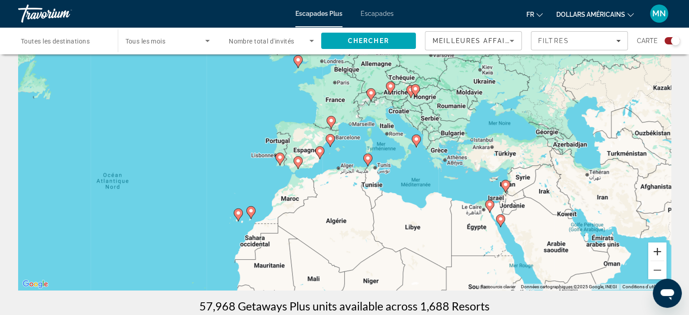
click at [654, 252] on button "Zoom avant" at bounding box center [657, 251] width 18 height 18
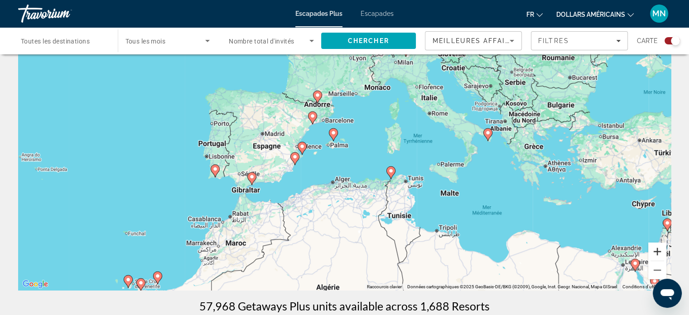
click at [654, 252] on button "Zoom avant" at bounding box center [657, 251] width 18 height 18
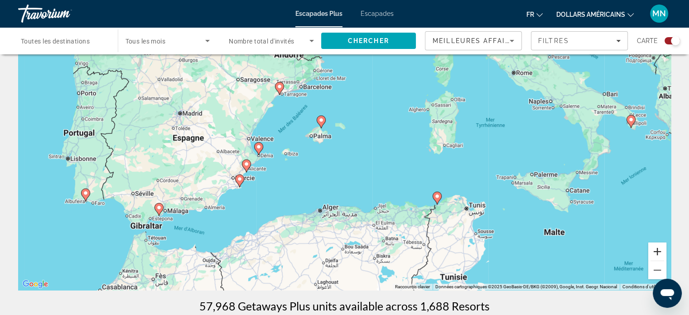
click at [654, 252] on button "Zoom avant" at bounding box center [657, 251] width 18 height 18
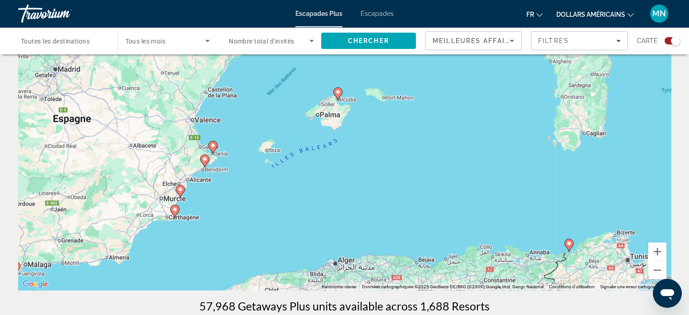
drag, startPoint x: 429, startPoint y: 239, endPoint x: 490, endPoint y: 240, distance: 61.2
click at [485, 235] on div "Pour activer le glissement avec le clavier, appuyez sur Alt+Entrée. Une fois ce…" at bounding box center [344, 154] width 653 height 272
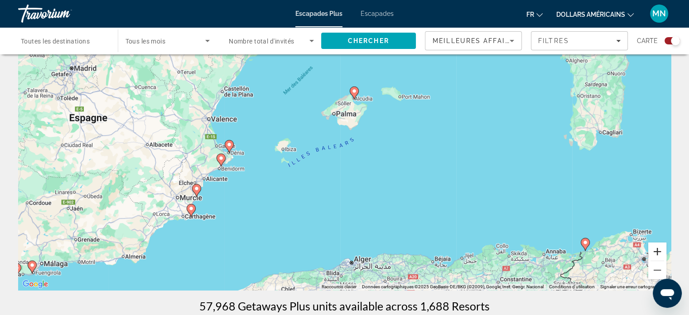
click at [655, 248] on button "Zoom avant" at bounding box center [657, 251] width 18 height 18
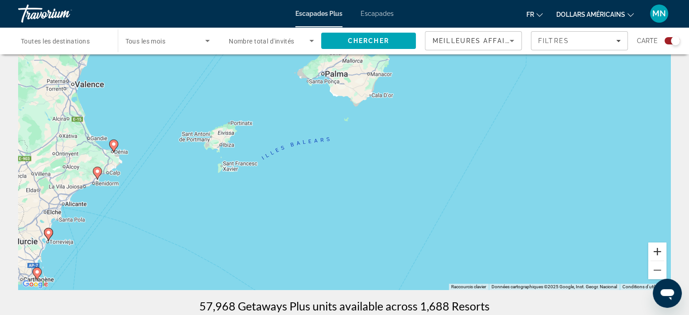
click at [655, 248] on button "Zoom avant" at bounding box center [657, 251] width 18 height 18
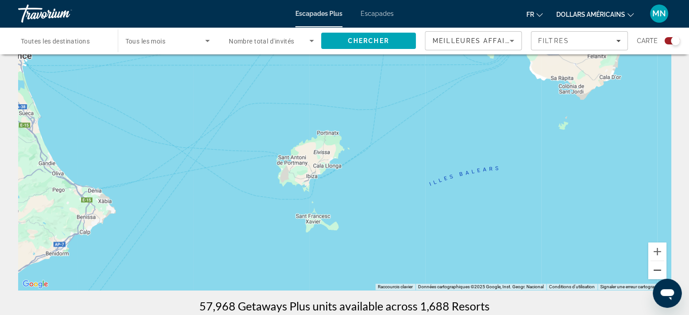
drag, startPoint x: 431, startPoint y: 237, endPoint x: 652, endPoint y: 277, distance: 224.1
click at [652, 277] on div "Raccourcis clavier Données cartographiques Données cartographiques ©2025 Google…" at bounding box center [344, 154] width 653 height 272
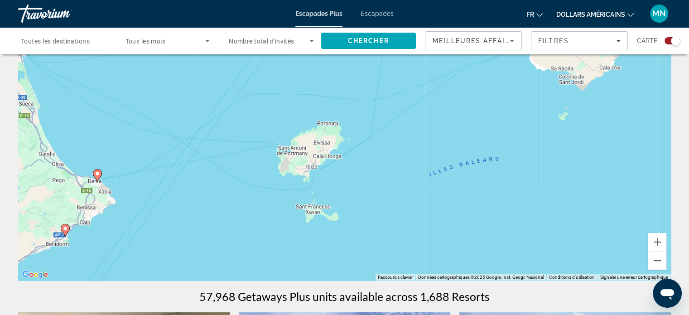
scroll to position [0, 0]
